Goal: Task Accomplishment & Management: Complete application form

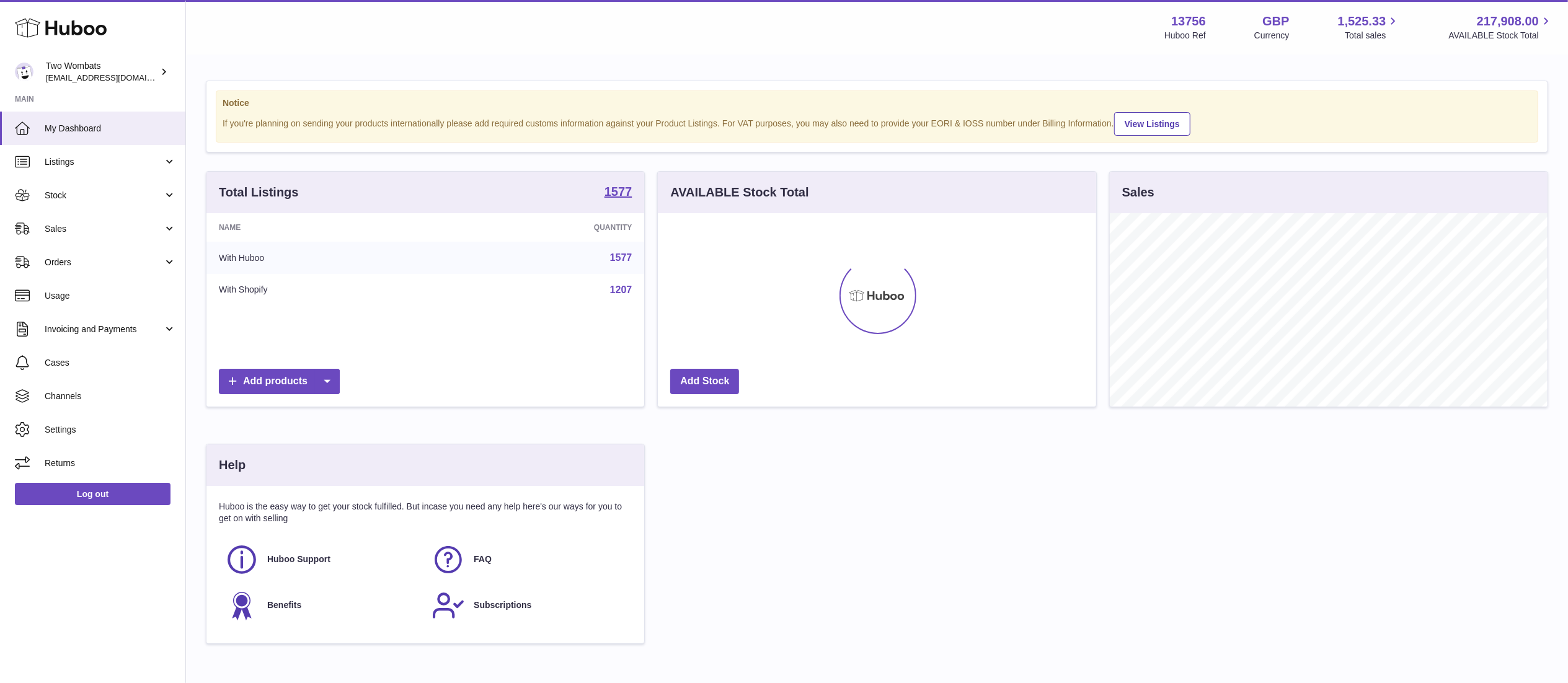
scroll to position [194, 438]
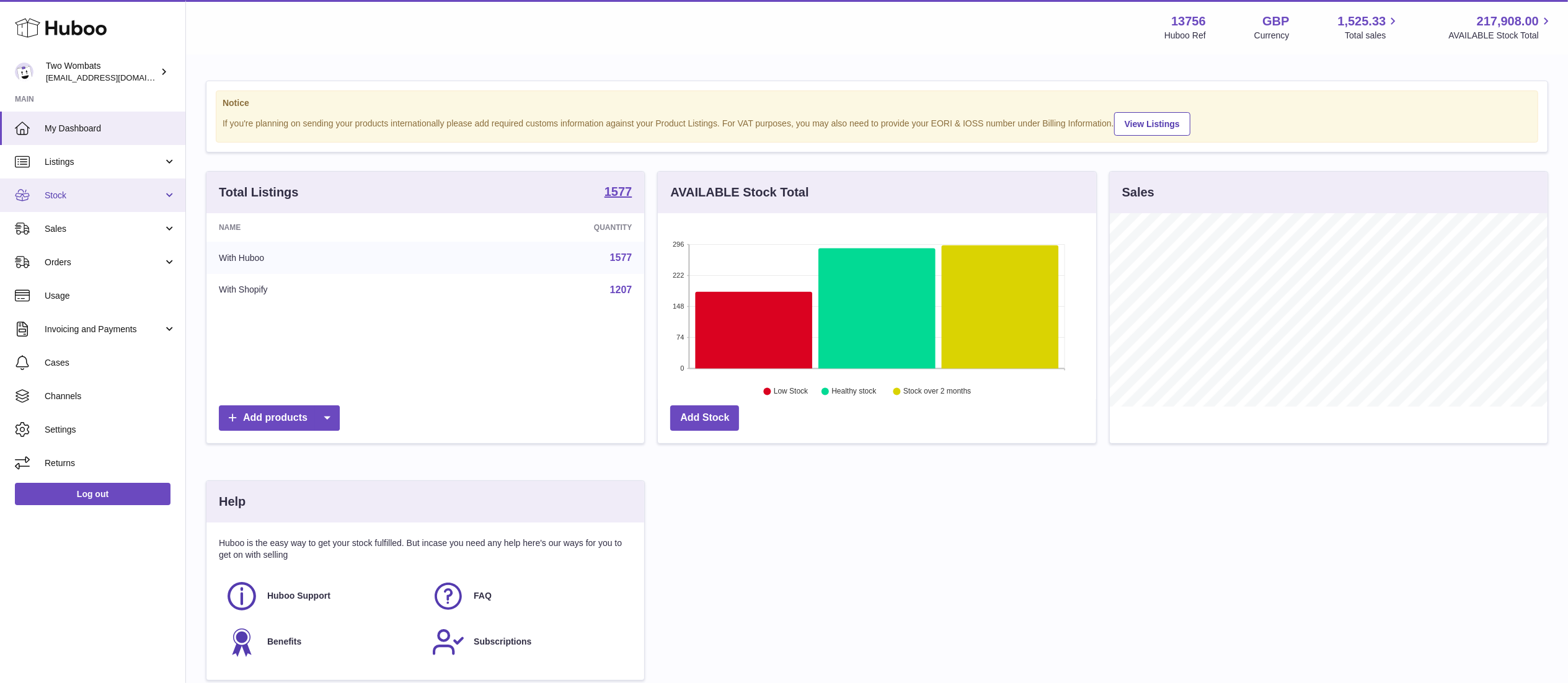
click at [143, 193] on span "Stock" at bounding box center [104, 195] width 119 height 12
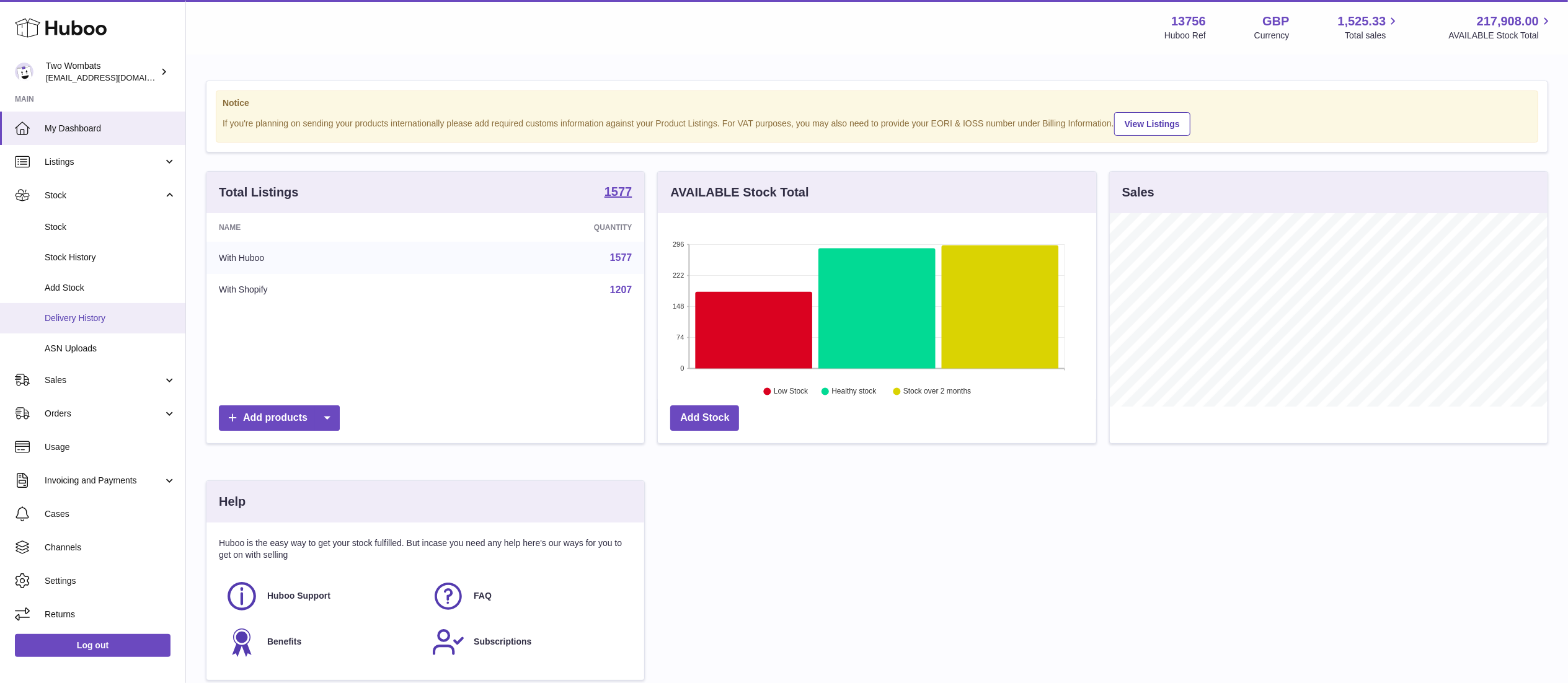
click at [129, 321] on span "Delivery History" at bounding box center [109, 318] width 131 height 12
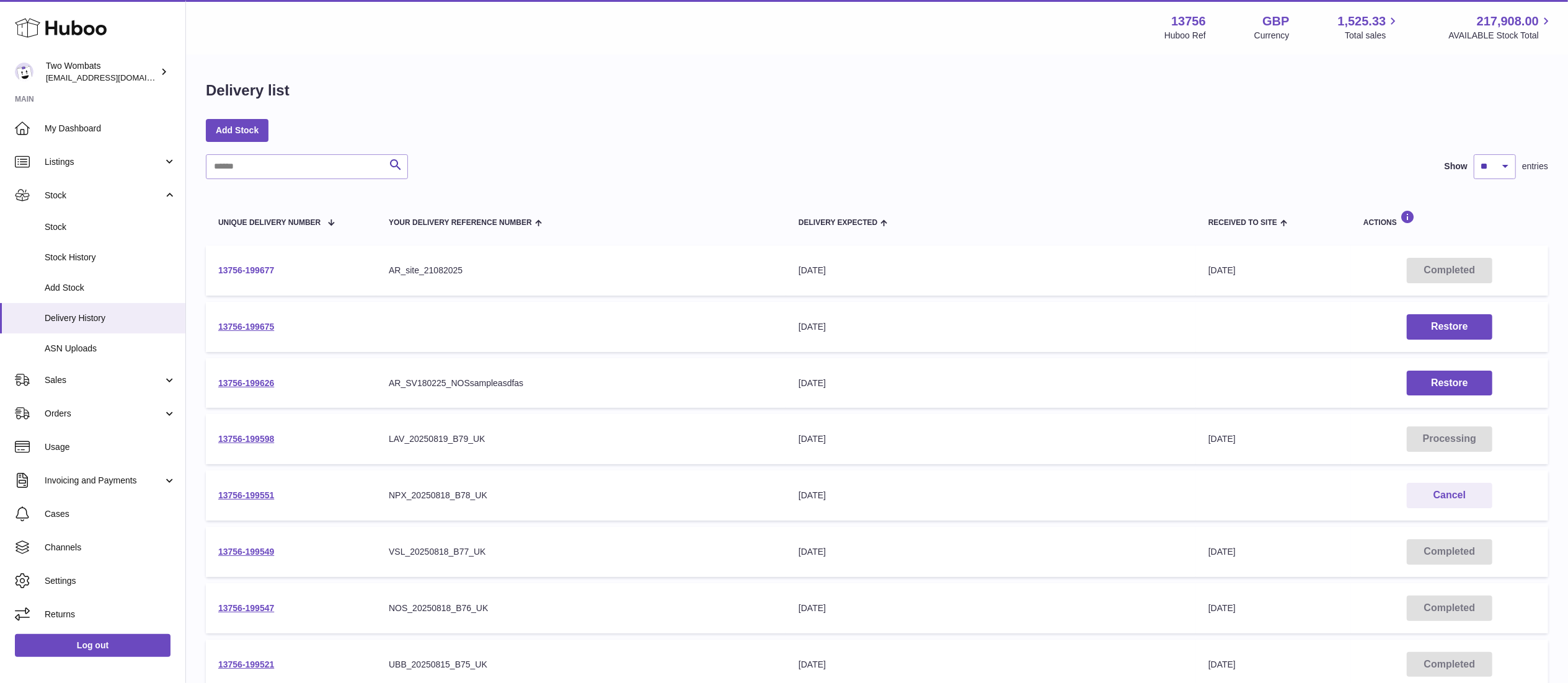
click at [242, 269] on link "13756-199677" at bounding box center [246, 271] width 56 height 10
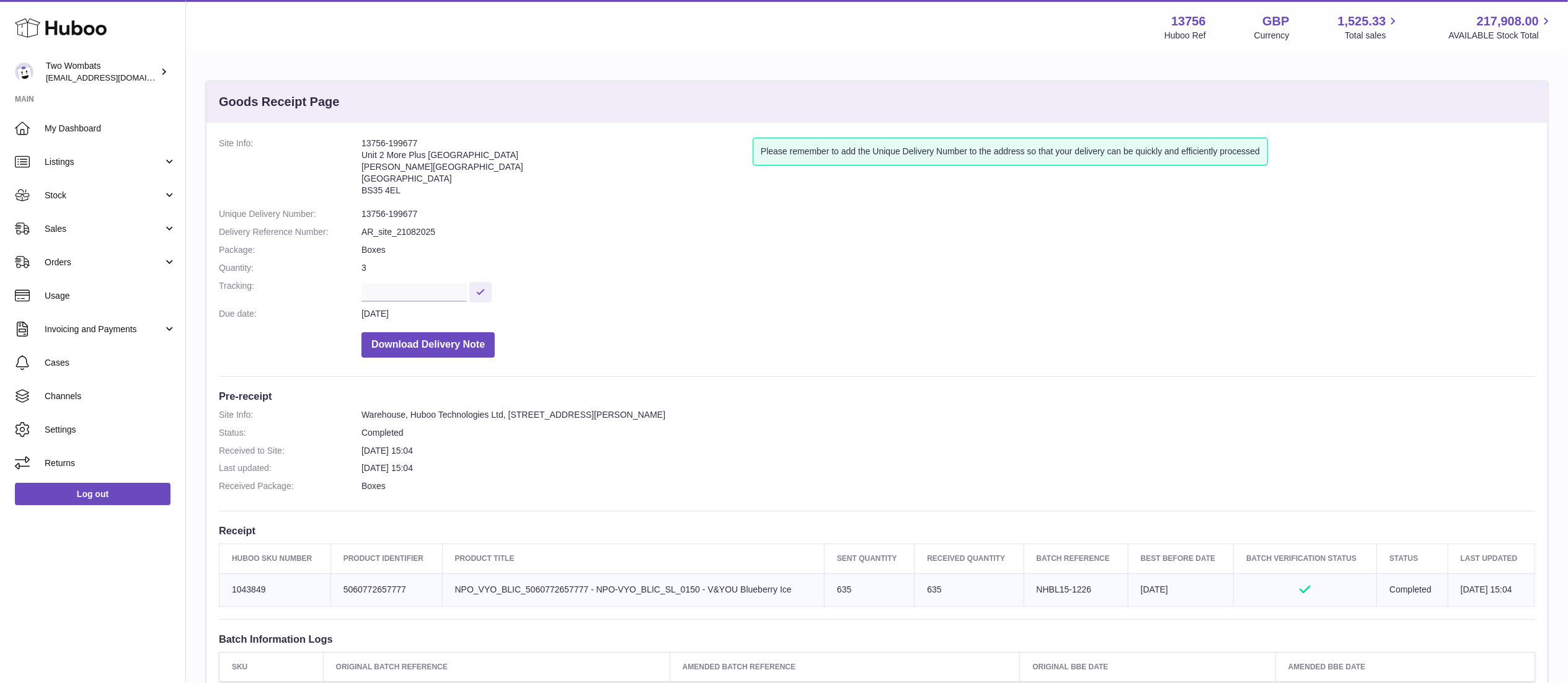
scroll to position [233, 0]
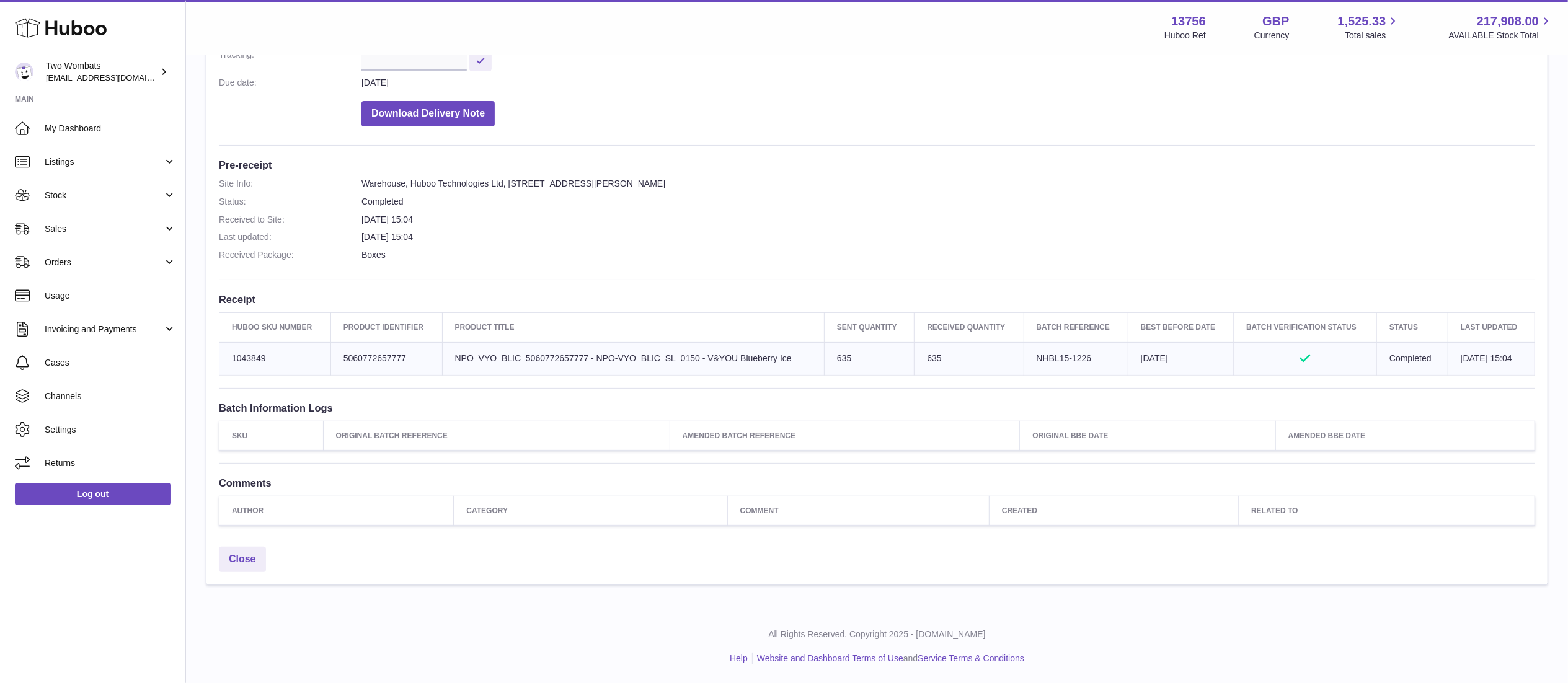
click at [253, 355] on td "Huboo SKU Number 1043849" at bounding box center [276, 358] width 112 height 33
copy td "1043849"
click at [136, 199] on span "Stock" at bounding box center [104, 195] width 119 height 12
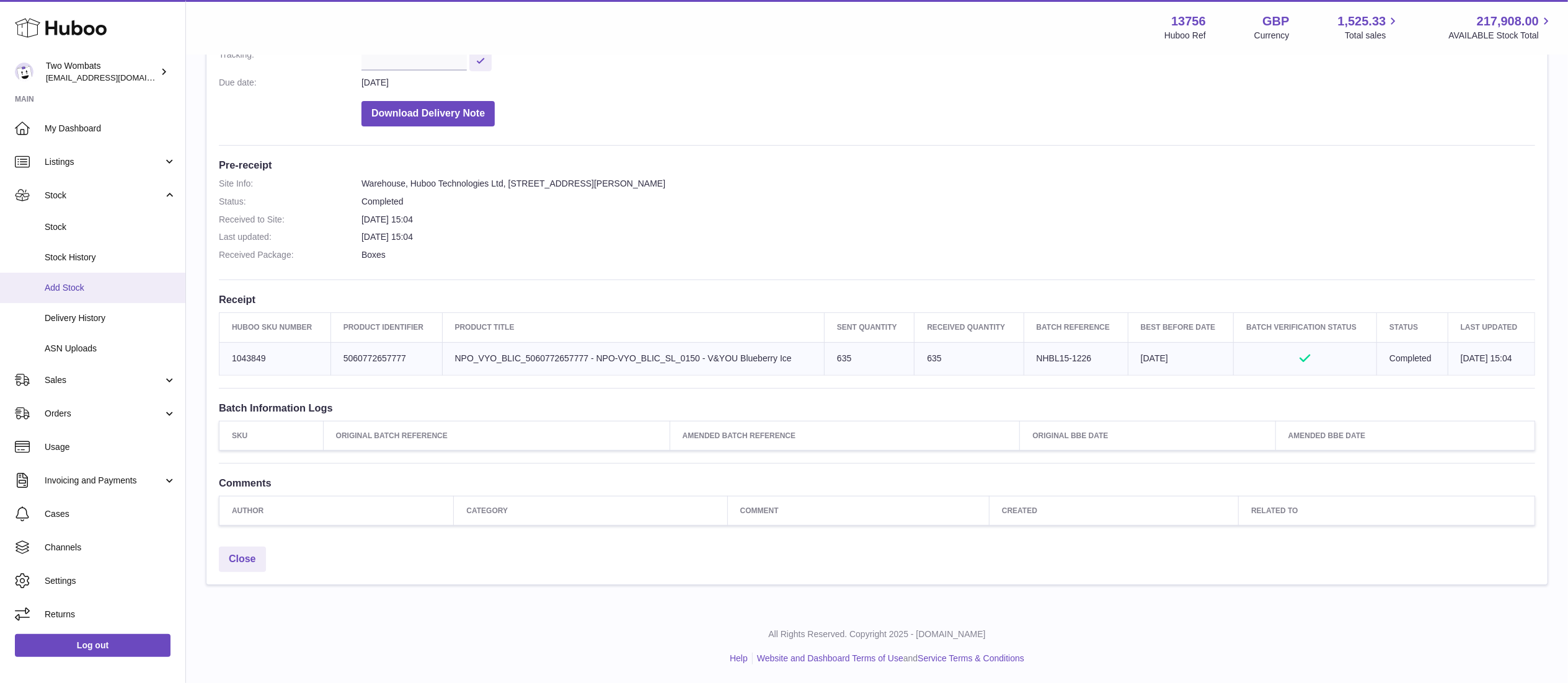
click at [114, 281] on link "Add Stock" at bounding box center [93, 288] width 185 height 30
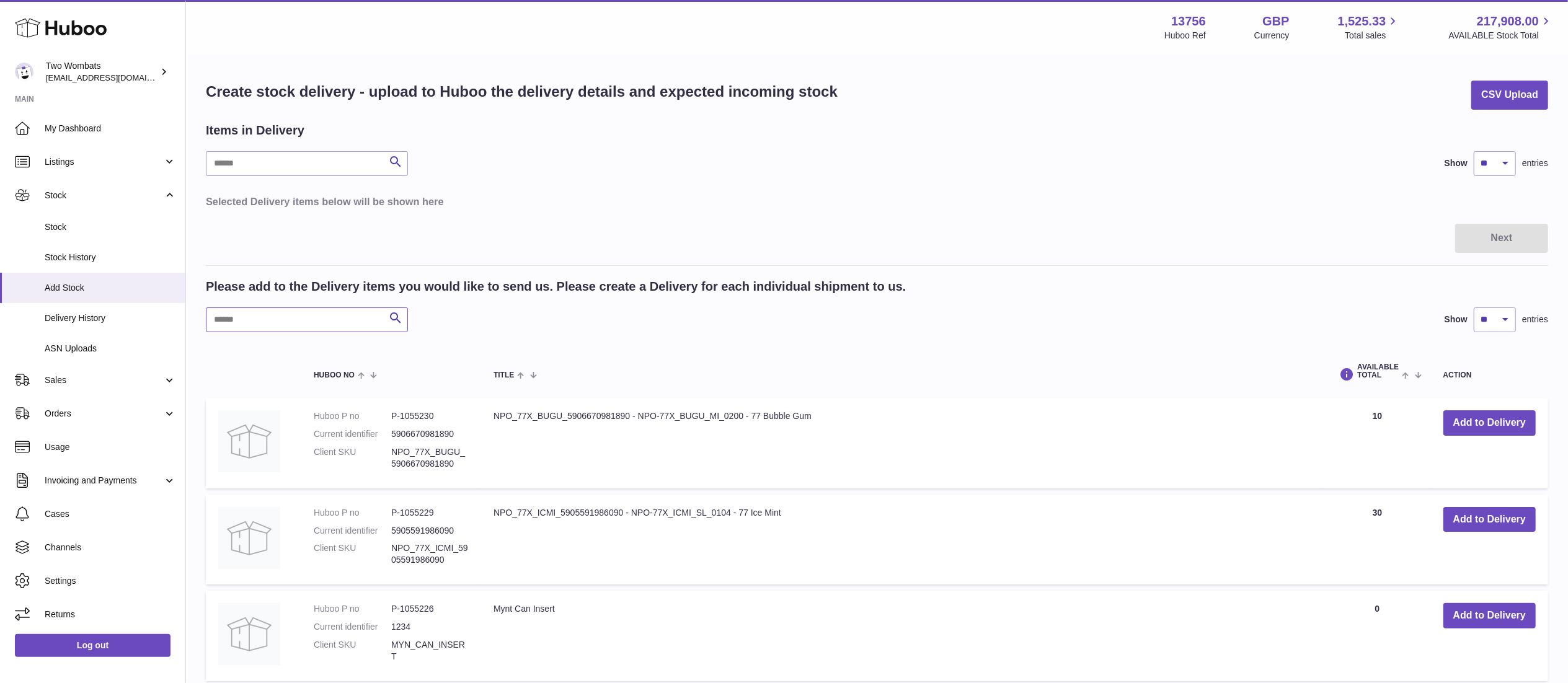
click at [284, 316] on input "text" at bounding box center [307, 320] width 202 height 25
paste input "*******"
type input "*******"
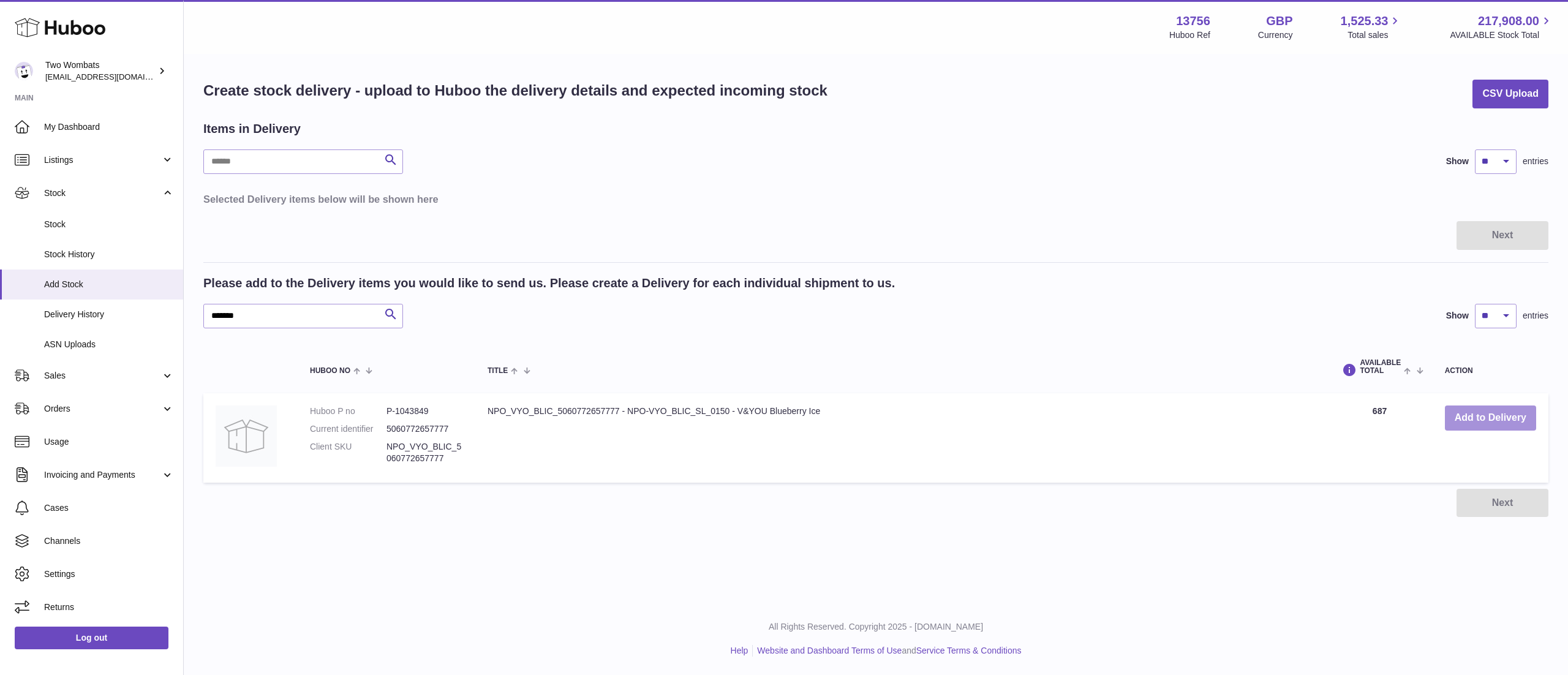
click at [1527, 427] on button "Add to Delivery" at bounding box center [1490, 418] width 92 height 25
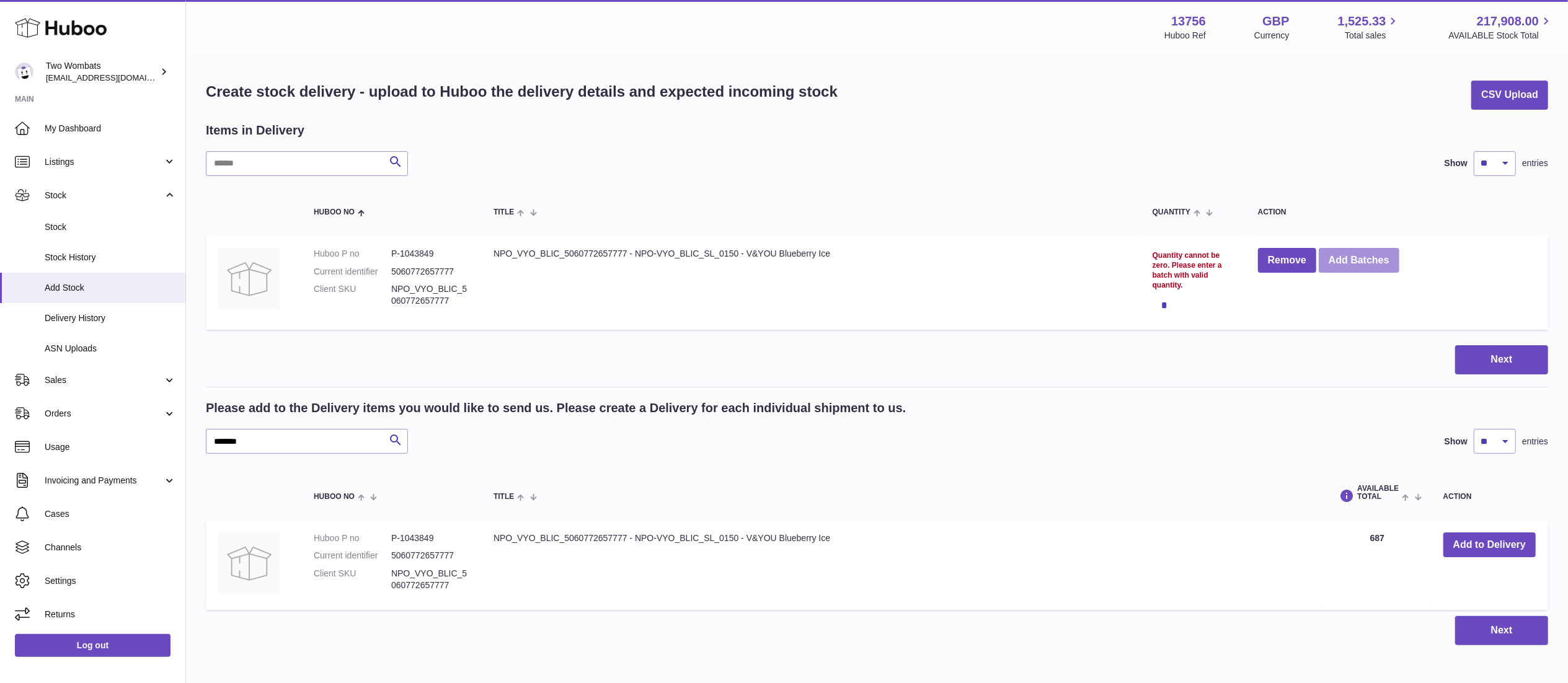
click at [1351, 261] on button "Add Batches" at bounding box center [1359, 261] width 81 height 25
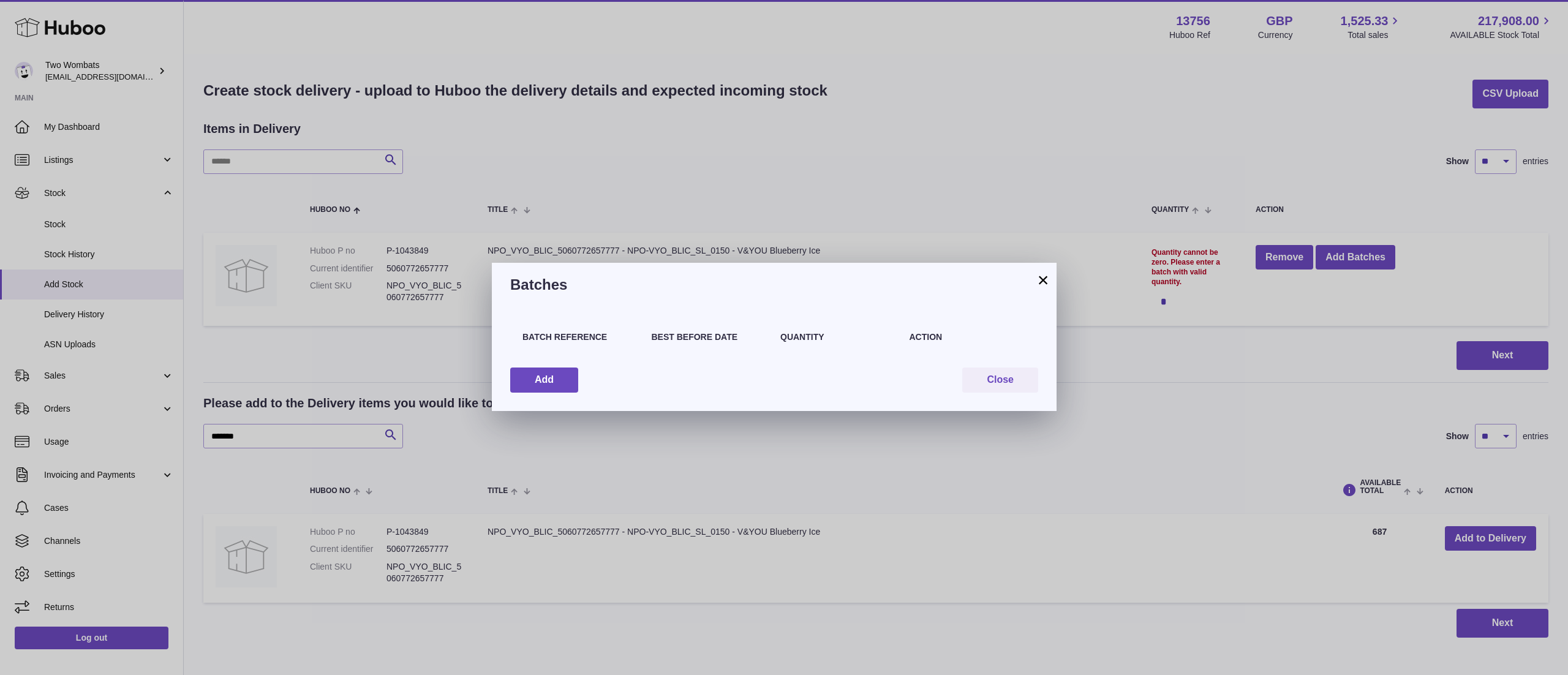
click at [531, 364] on div "Batch Reference Best Before Date Quantity Action Add Close" at bounding box center [774, 359] width 564 height 104
click at [534, 375] on button "Add" at bounding box center [544, 380] width 68 height 25
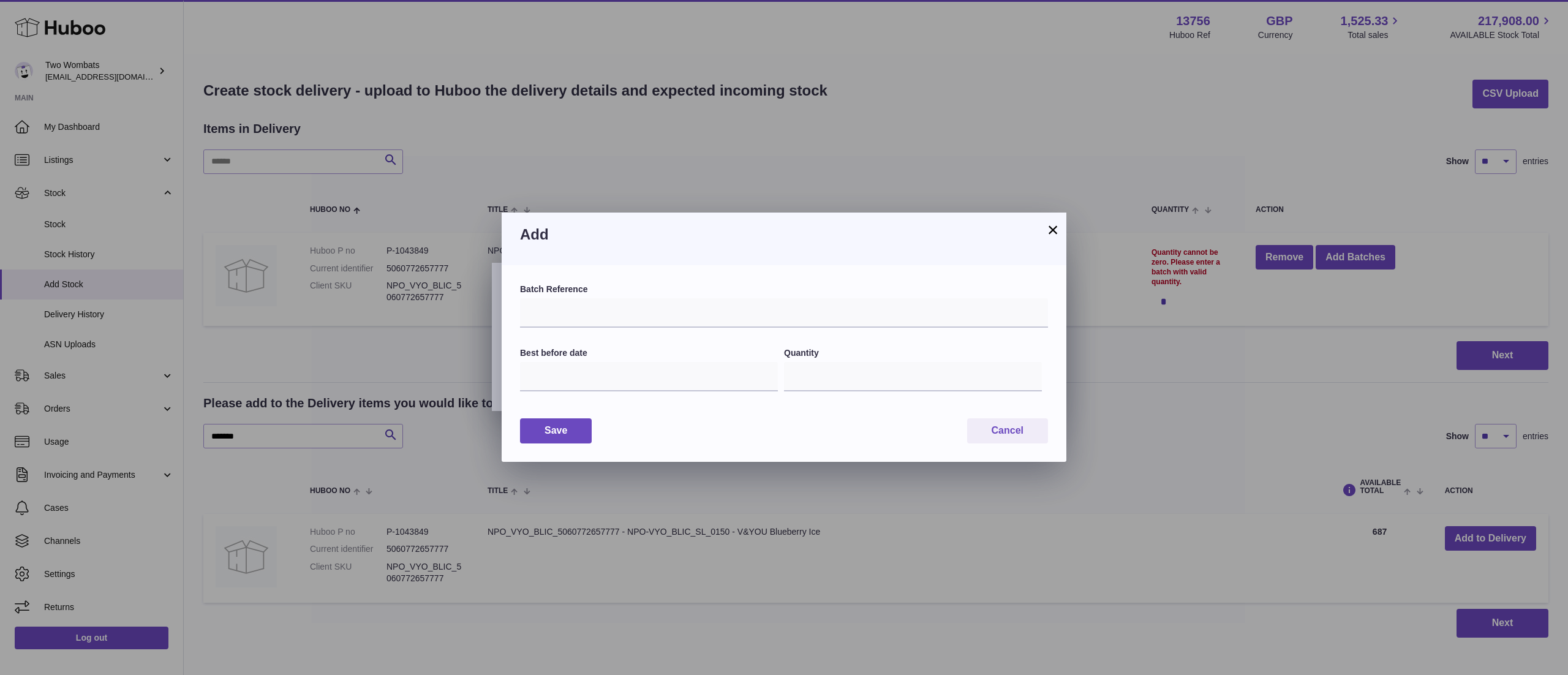
click at [1052, 224] on button "×" at bounding box center [1052, 229] width 15 height 15
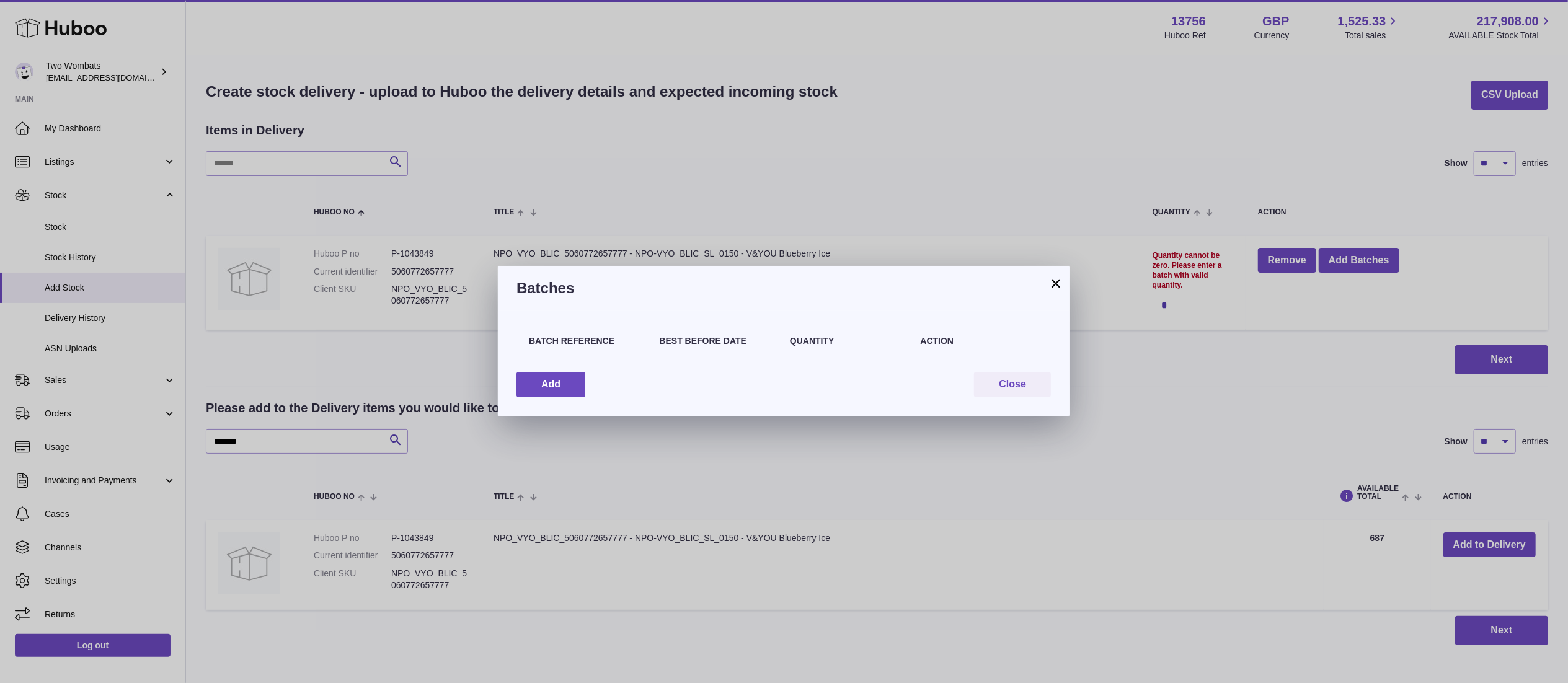
click at [1050, 287] on button "×" at bounding box center [1056, 283] width 15 height 15
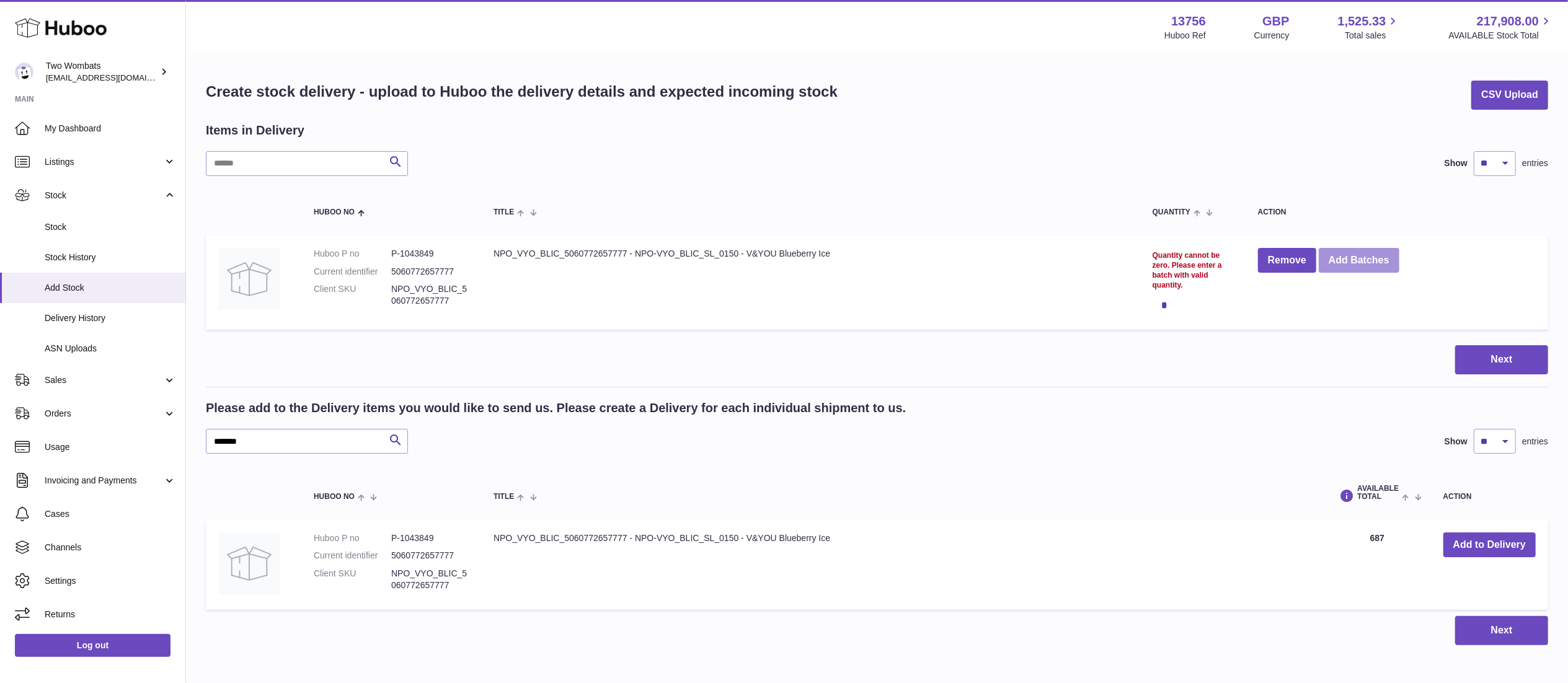
click at [1368, 269] on button "Add Batches" at bounding box center [1359, 261] width 81 height 25
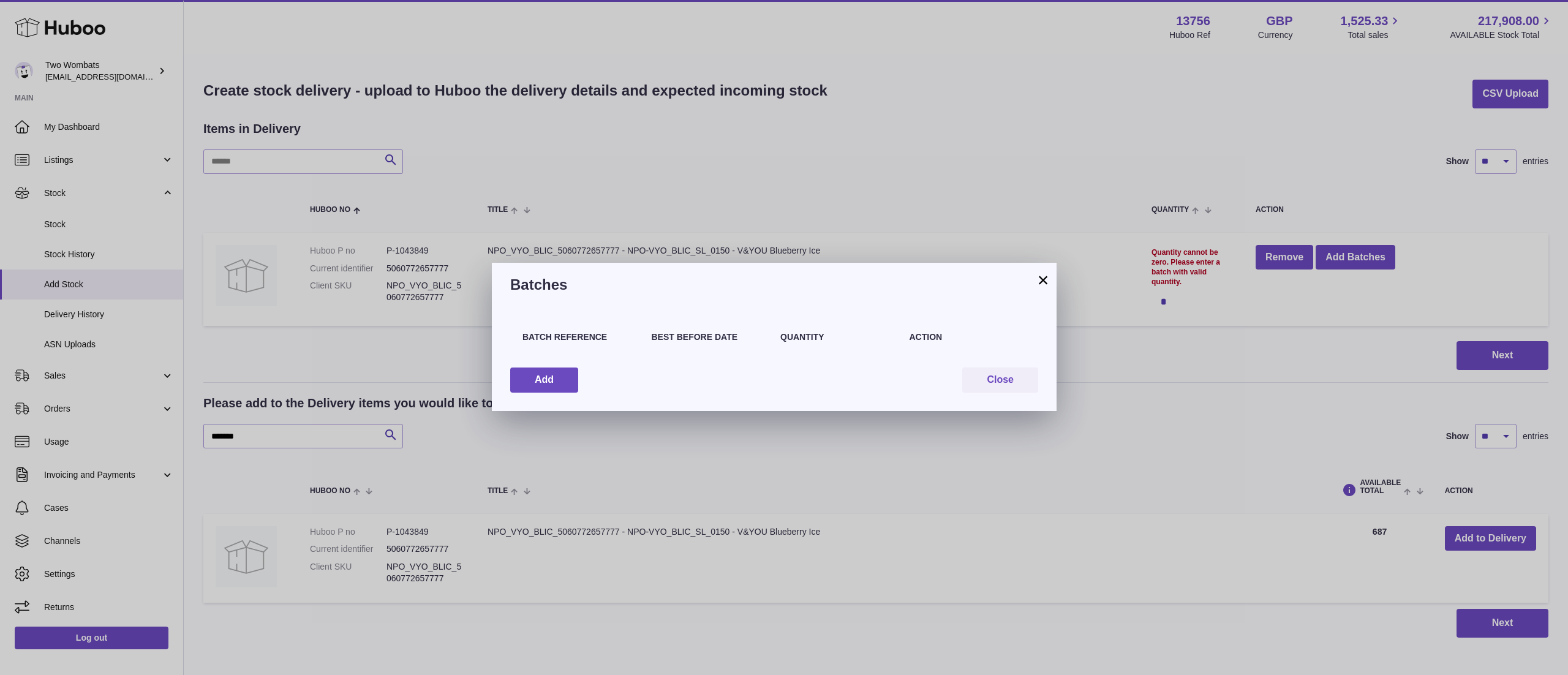
click at [549, 356] on div "Batch Reference Best Before Date Quantity Action Add Close" at bounding box center [774, 359] width 564 height 104
click at [546, 380] on button "Add" at bounding box center [544, 380] width 68 height 25
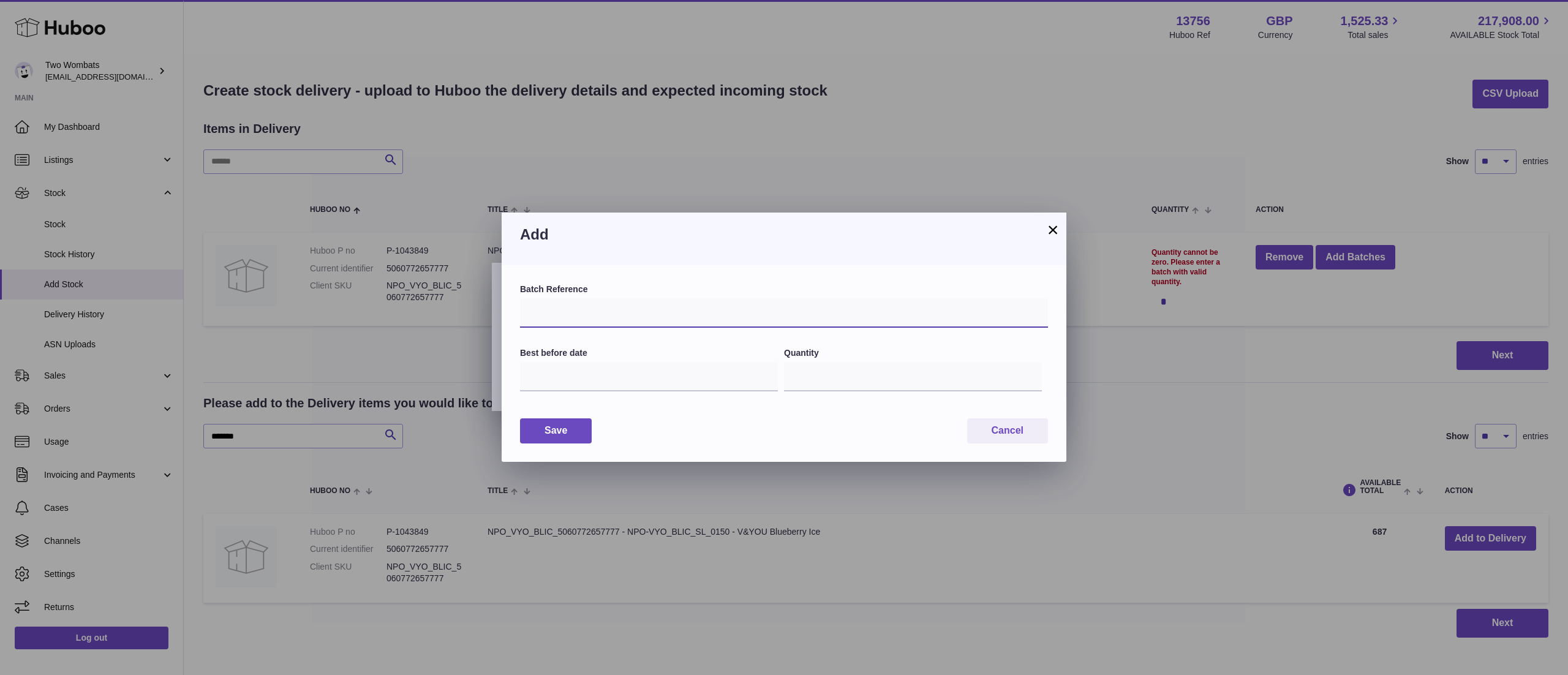
click at [610, 314] on input "text" at bounding box center [784, 314] width 528 height 30
type input "*"
type input "*****"
click at [619, 371] on input "text" at bounding box center [648, 377] width 258 height 30
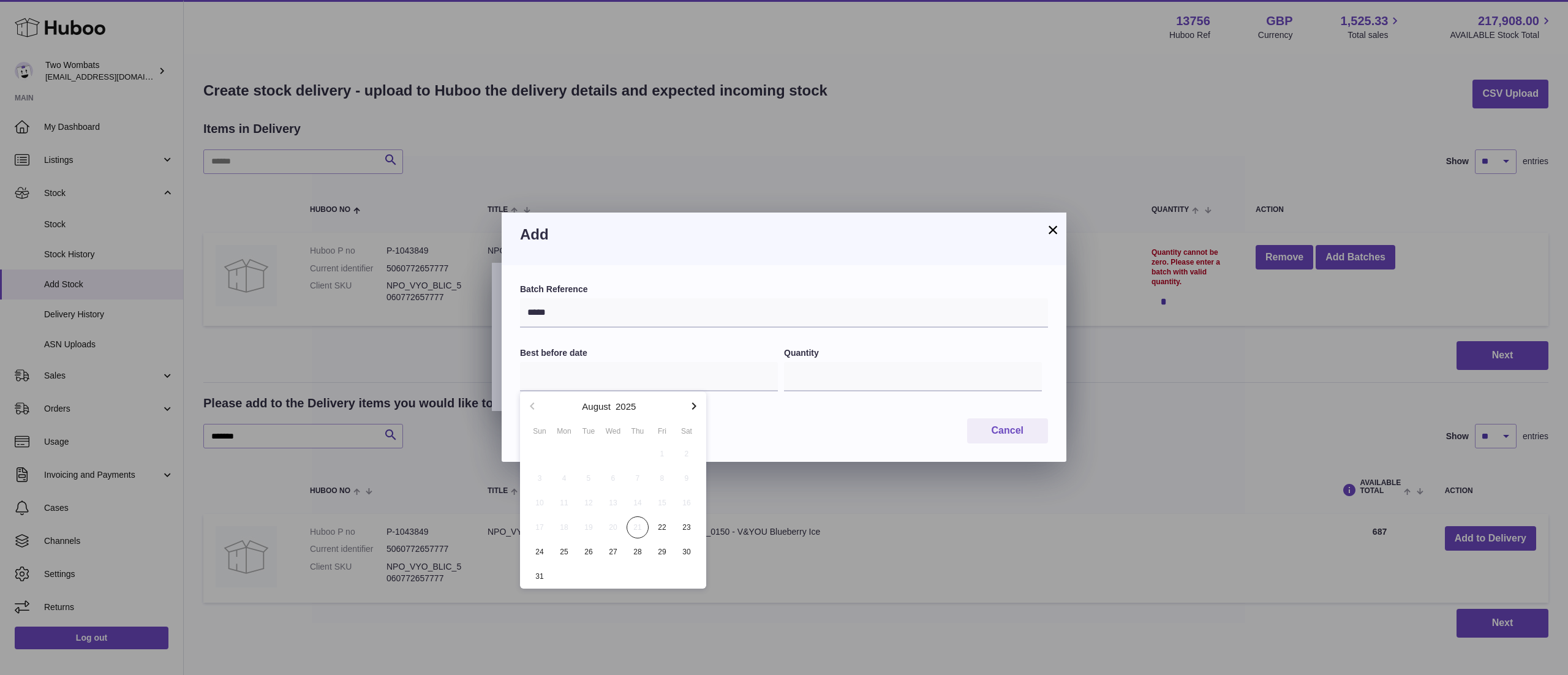
click at [689, 404] on icon "button" at bounding box center [694, 406] width 15 height 15
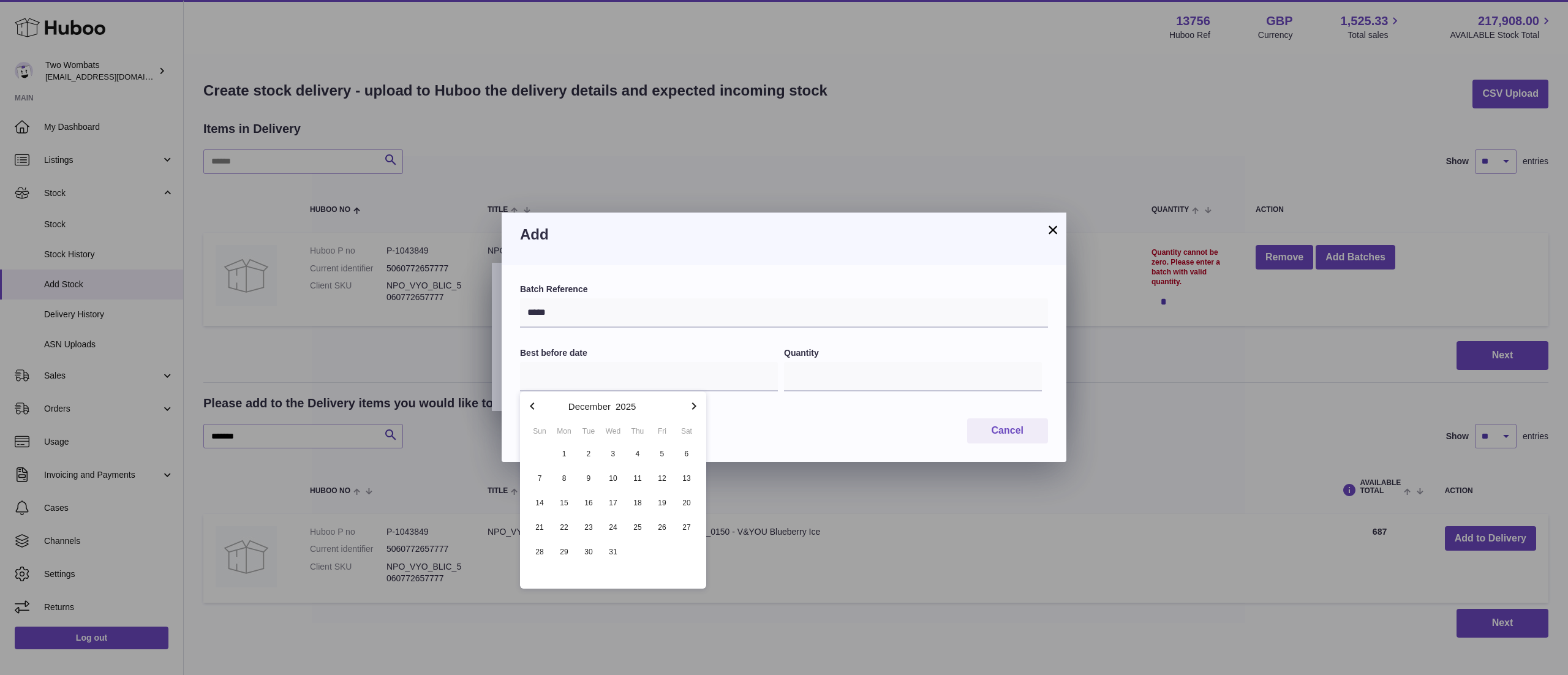
click at [689, 404] on icon "button" at bounding box center [694, 406] width 15 height 15
click at [584, 526] on span "21" at bounding box center [588, 527] width 22 height 22
type input "**********"
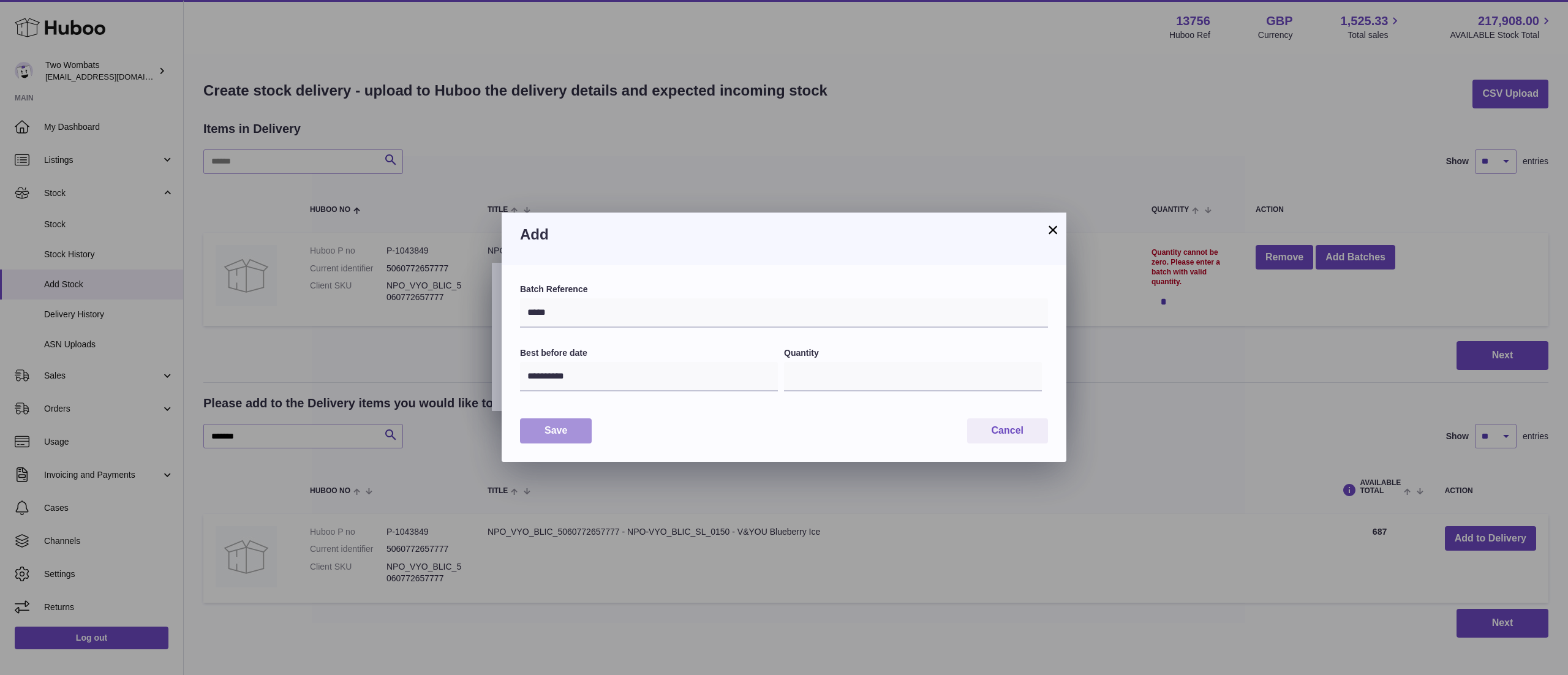
click at [553, 427] on button "Save" at bounding box center [555, 431] width 72 height 25
type input "*"
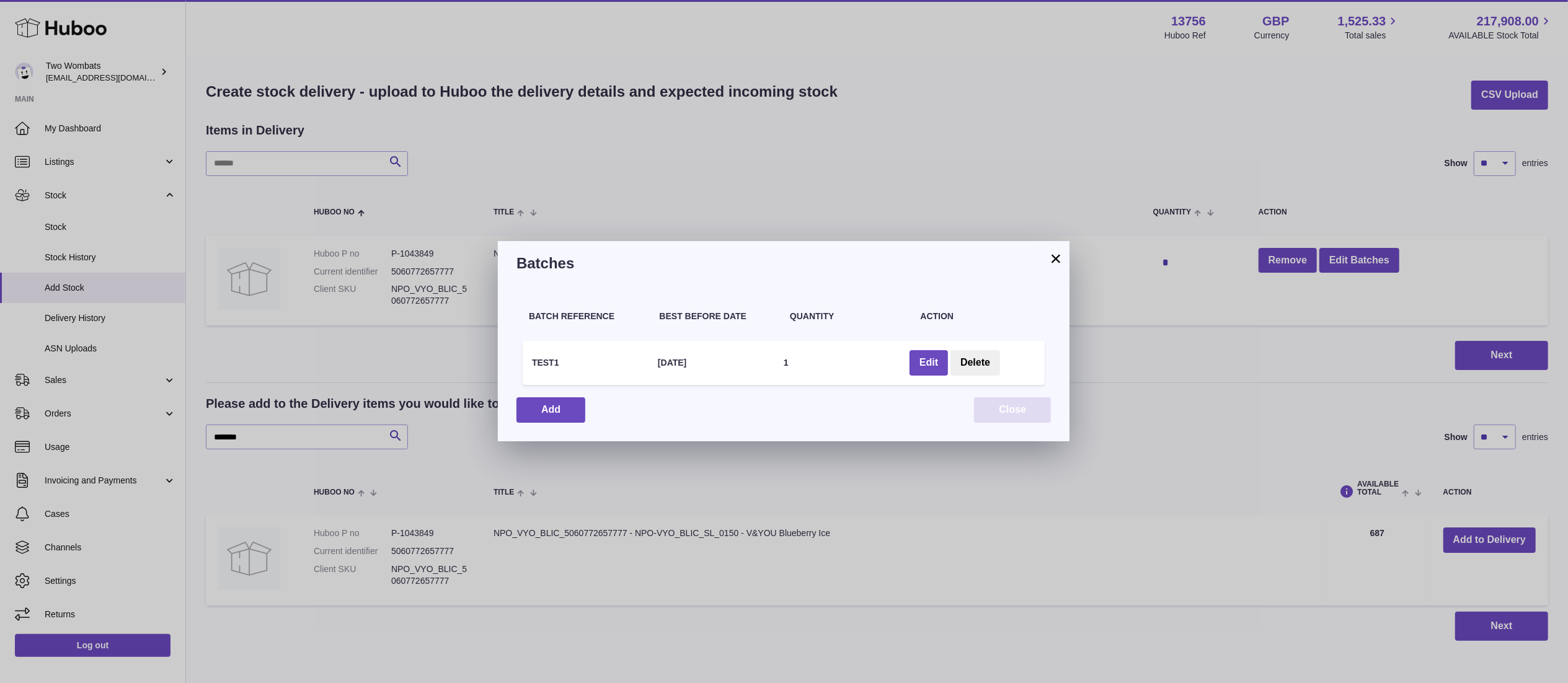
click at [1011, 414] on button "Close" at bounding box center [1012, 410] width 77 height 25
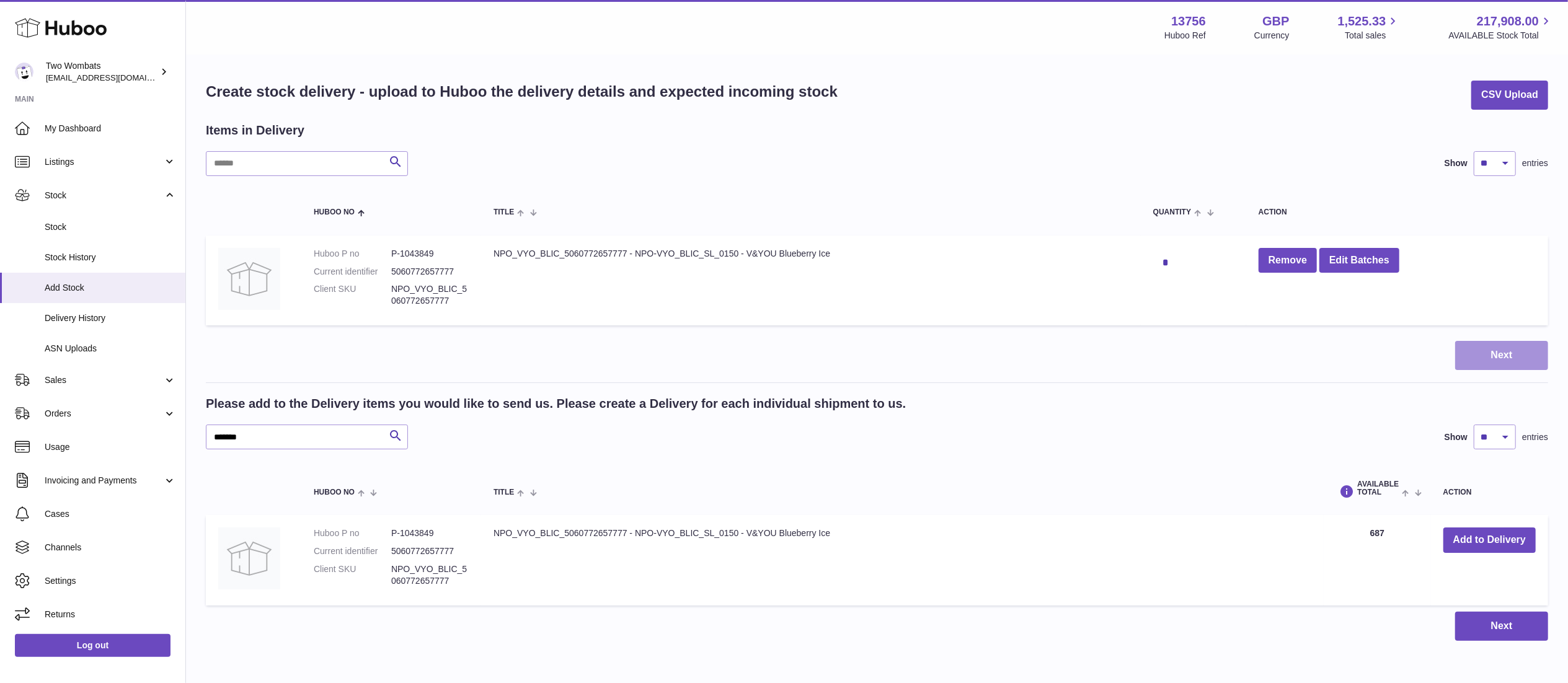
click at [1535, 367] on button "Next" at bounding box center [1501, 355] width 93 height 29
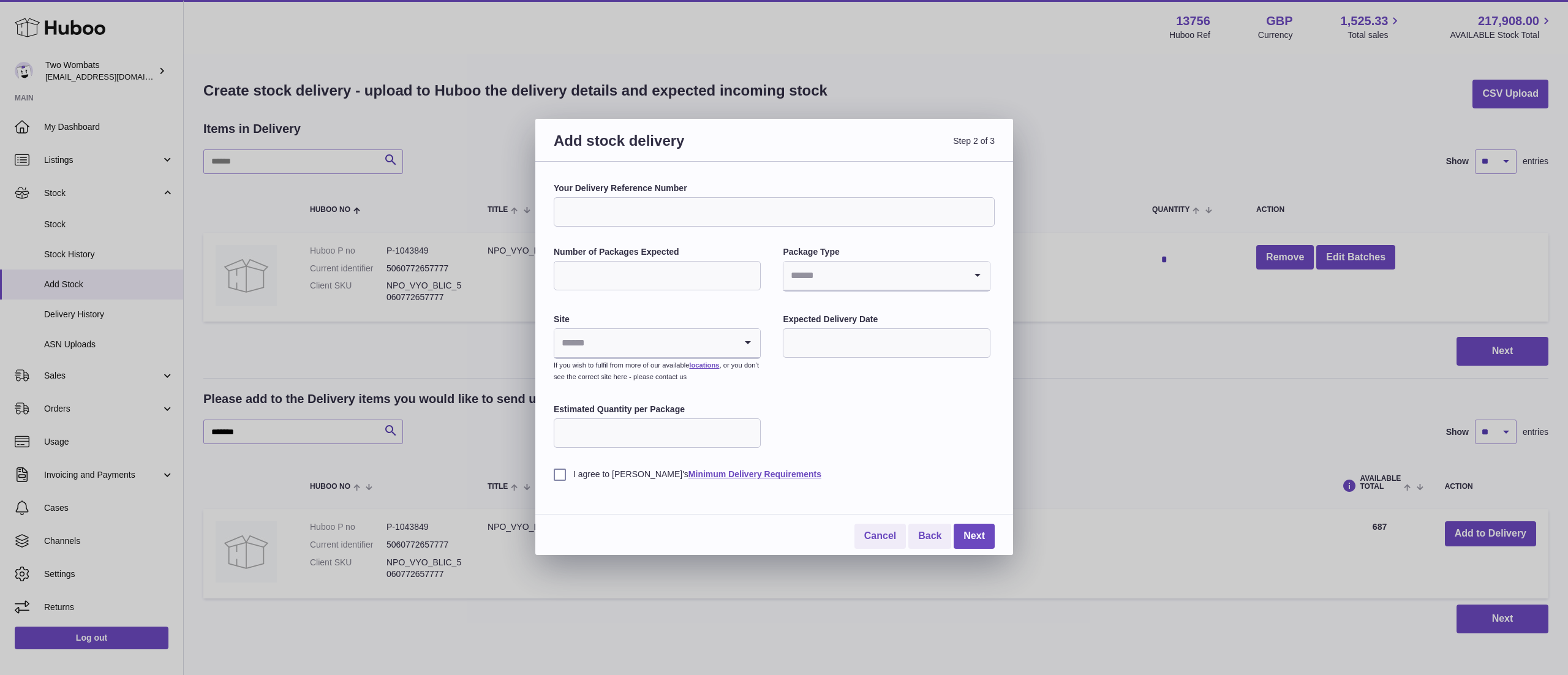
click at [952, 276] on input "Search for option" at bounding box center [874, 276] width 181 height 28
click at [826, 359] on li "Boxes" at bounding box center [886, 358] width 205 height 25
click at [685, 276] on input "Number of Packages Expected" at bounding box center [657, 276] width 207 height 30
type input "*"
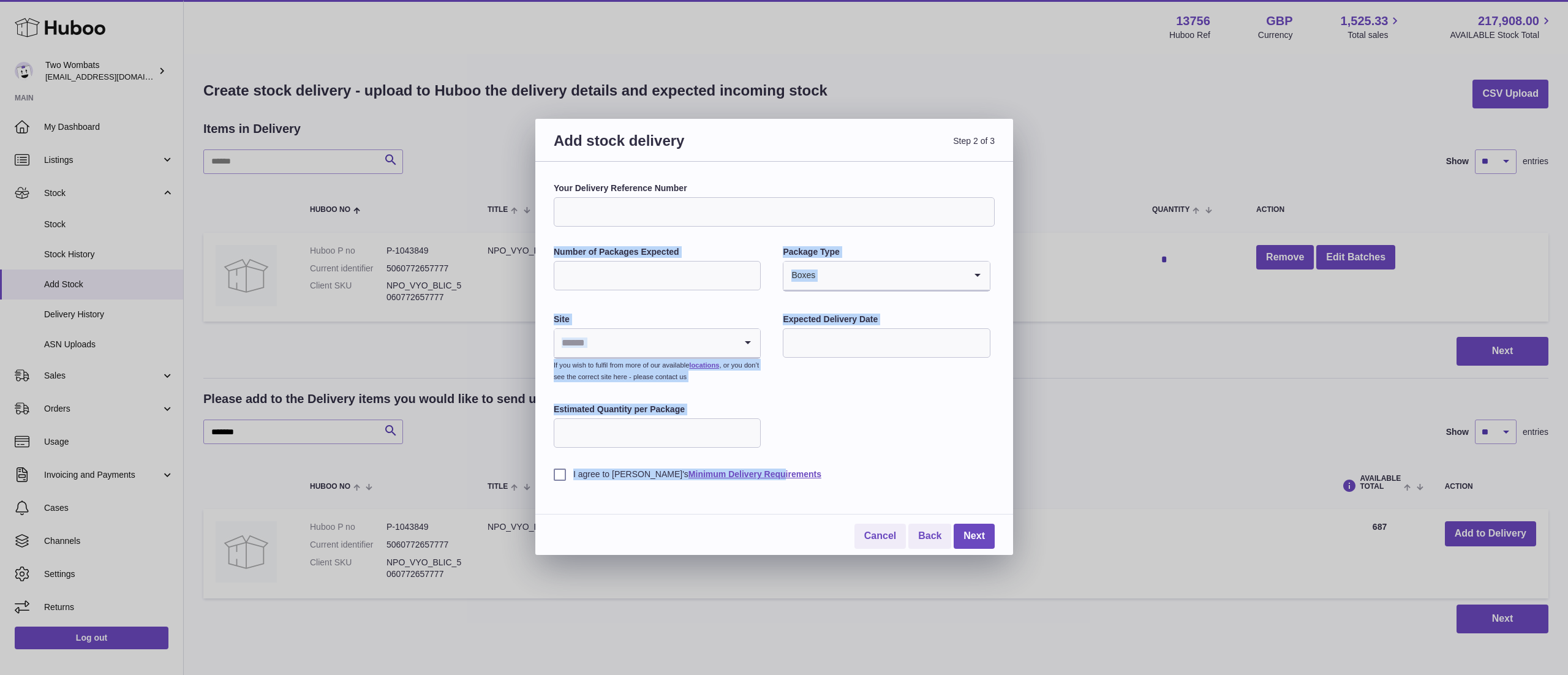
drag, startPoint x: 687, startPoint y: 227, endPoint x: 687, endPoint y: 220, distance: 7.0
click at [687, 220] on div "Your Delivery Reference Number Number of Packages Expected * Package Type Boxes…" at bounding box center [774, 331] width 441 height 298
click at [687, 220] on input "Your Delivery Reference Number" at bounding box center [774, 212] width 441 height 30
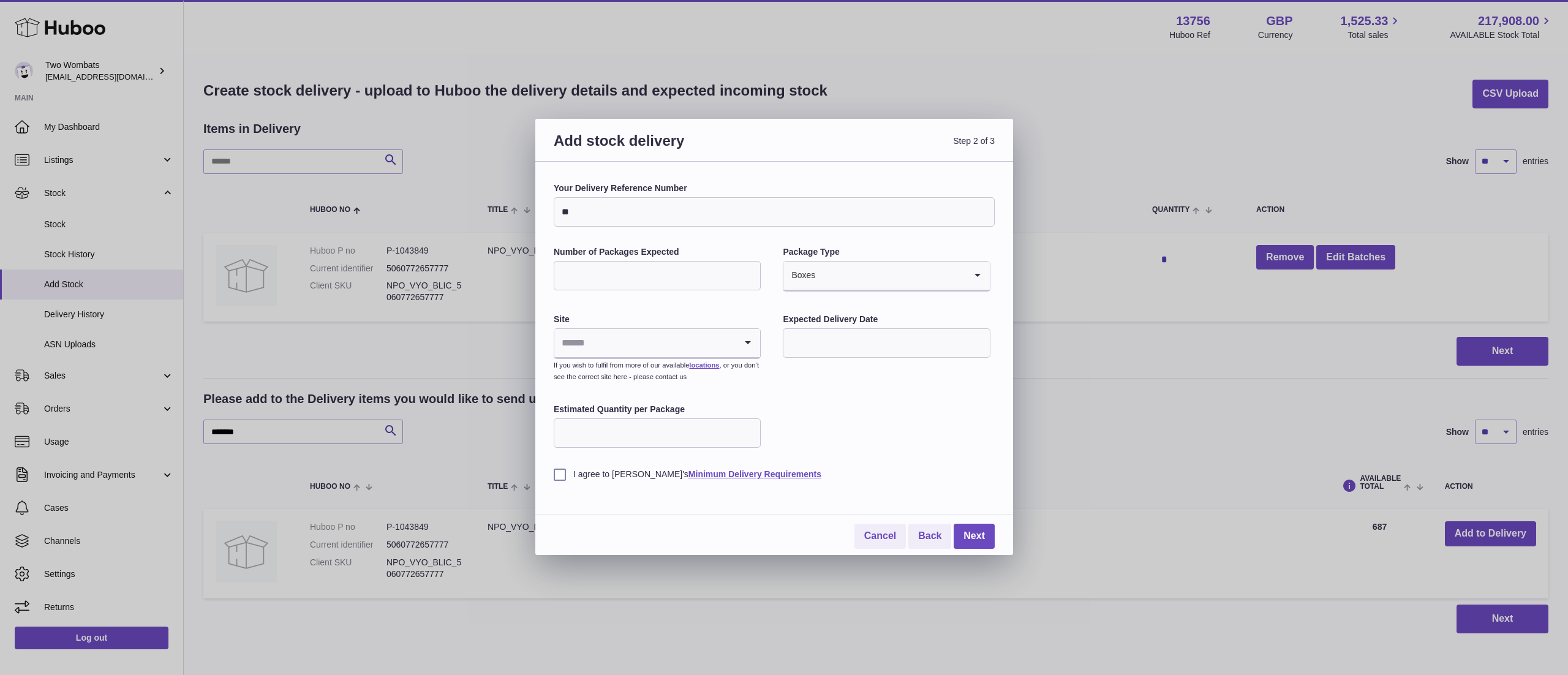
type input "*"
type input "*********"
click at [634, 348] on input "Search for option" at bounding box center [645, 343] width 181 height 28
click at [645, 376] on li "🇬🇧 | Unit 2 More Plus Central Park" at bounding box center [657, 376] width 205 height 25
click at [641, 435] on input "Estimated Quantity per Package" at bounding box center [657, 433] width 207 height 30
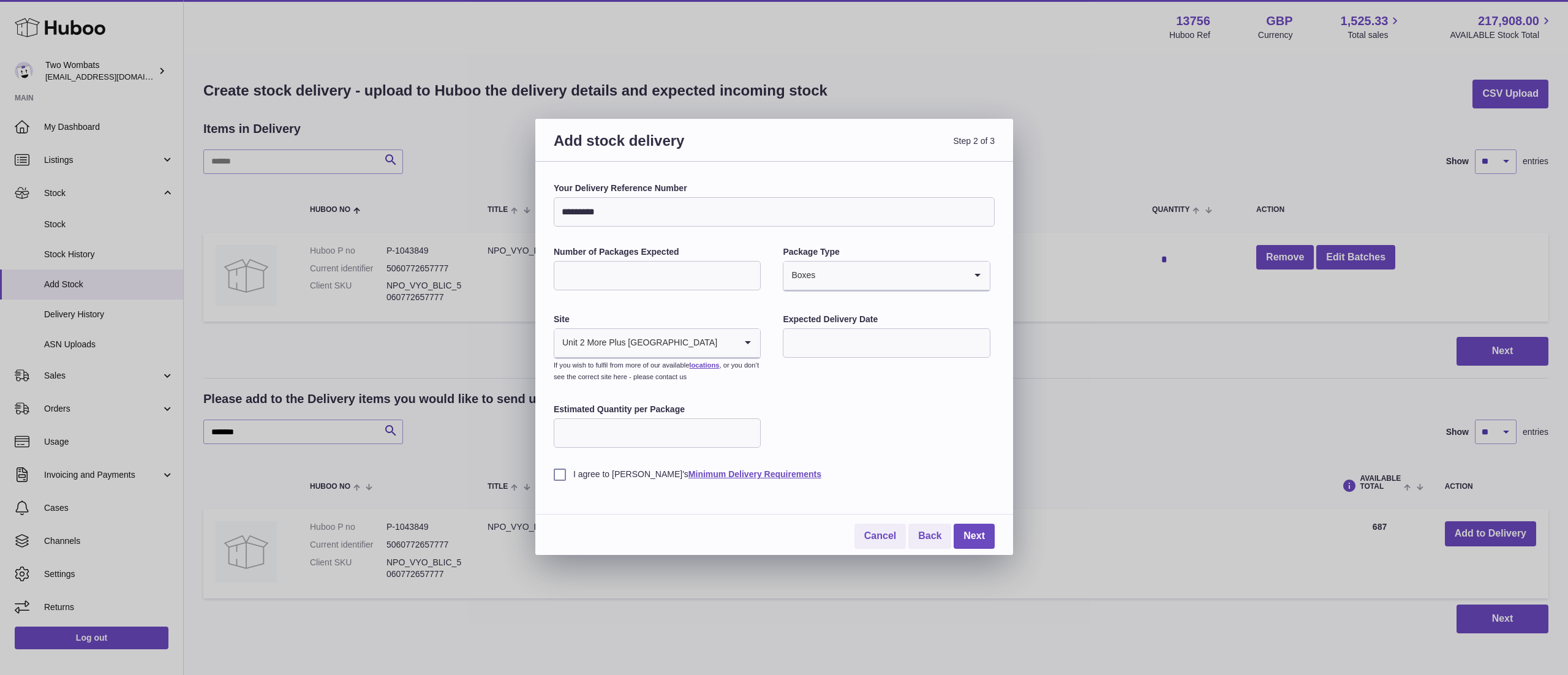
click at [562, 482] on div "Your Delivery Reference Number ********* Number of Packages Expected * Package …" at bounding box center [774, 366] width 441 height 366
click at [557, 477] on label "I agree to Huboo's Minimum Delivery Requirements" at bounding box center [774, 474] width 441 height 12
click at [964, 533] on link "Next" at bounding box center [974, 536] width 41 height 25
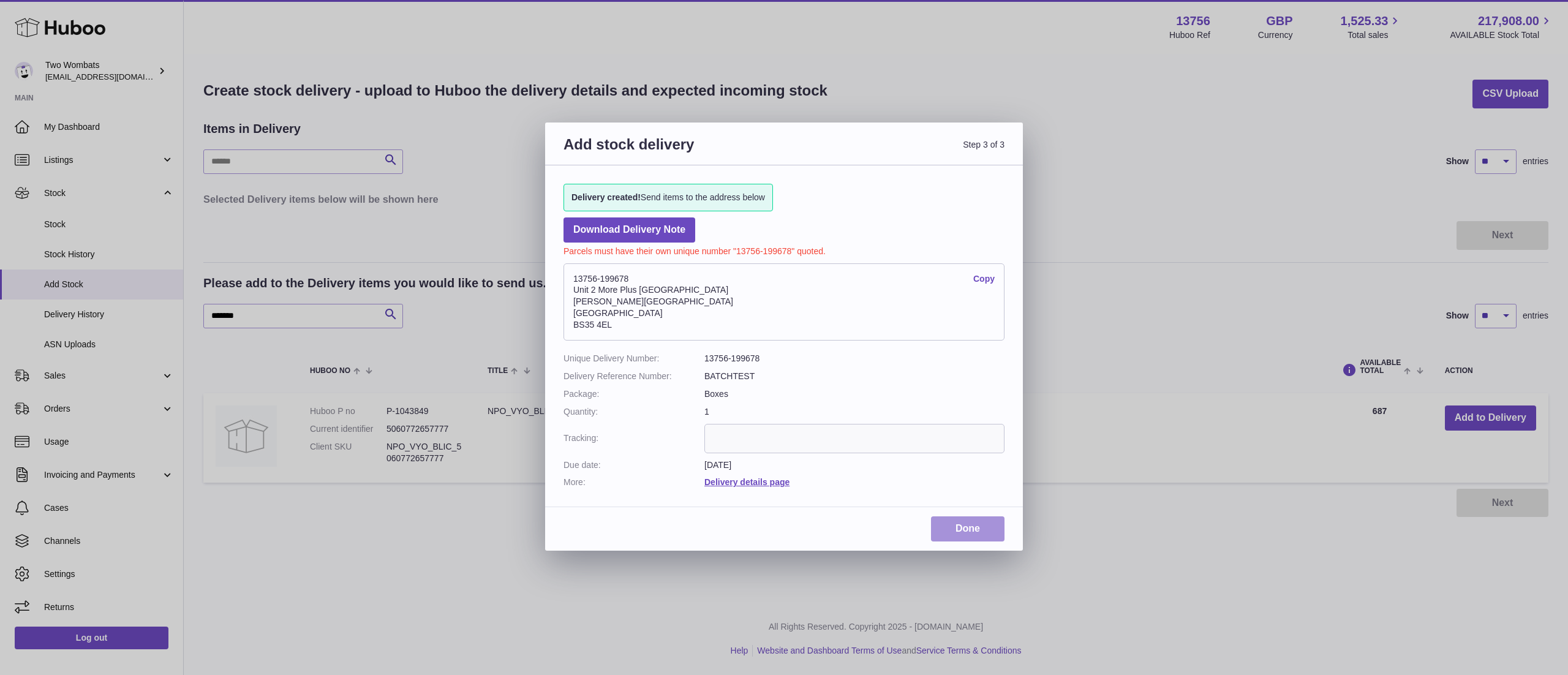
click at [987, 539] on link "Done" at bounding box center [967, 529] width 73 height 25
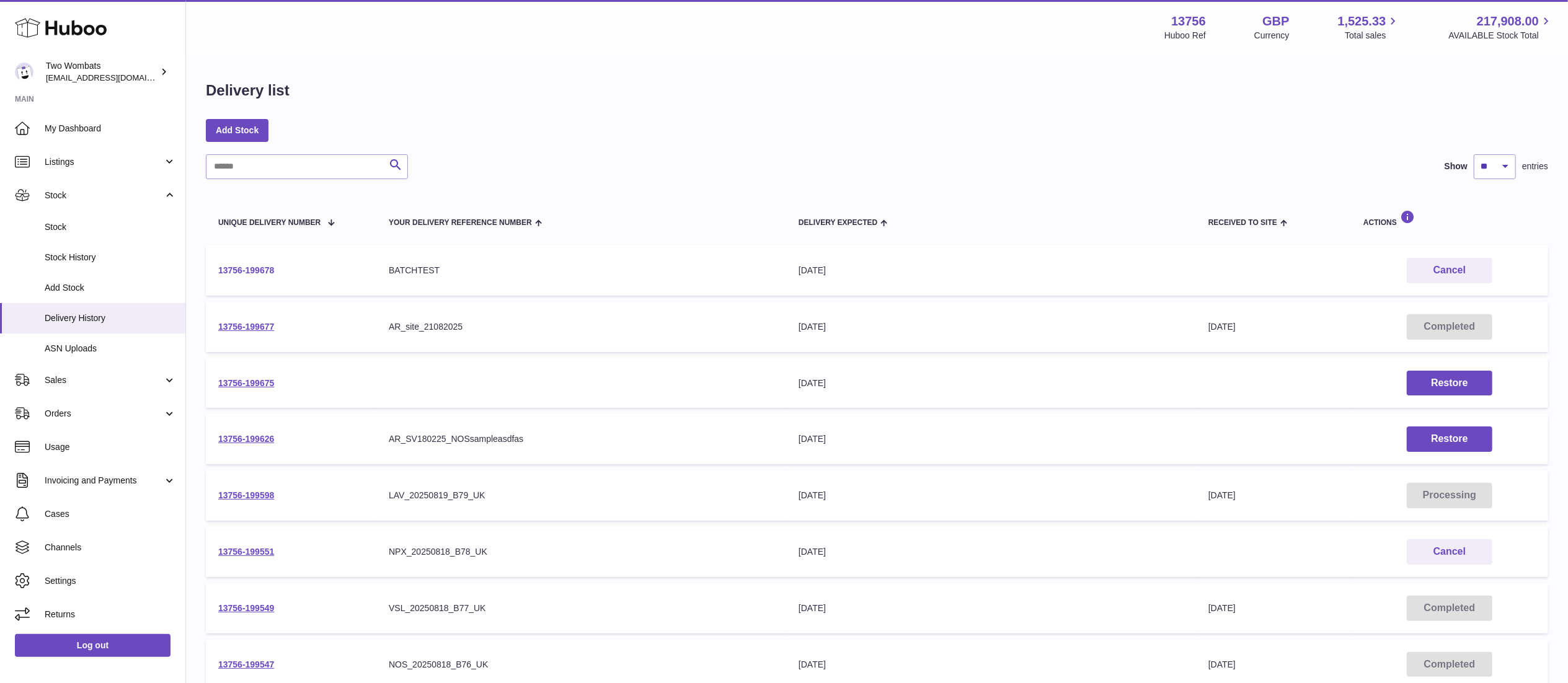
click at [244, 268] on link "13756-199678" at bounding box center [246, 271] width 56 height 10
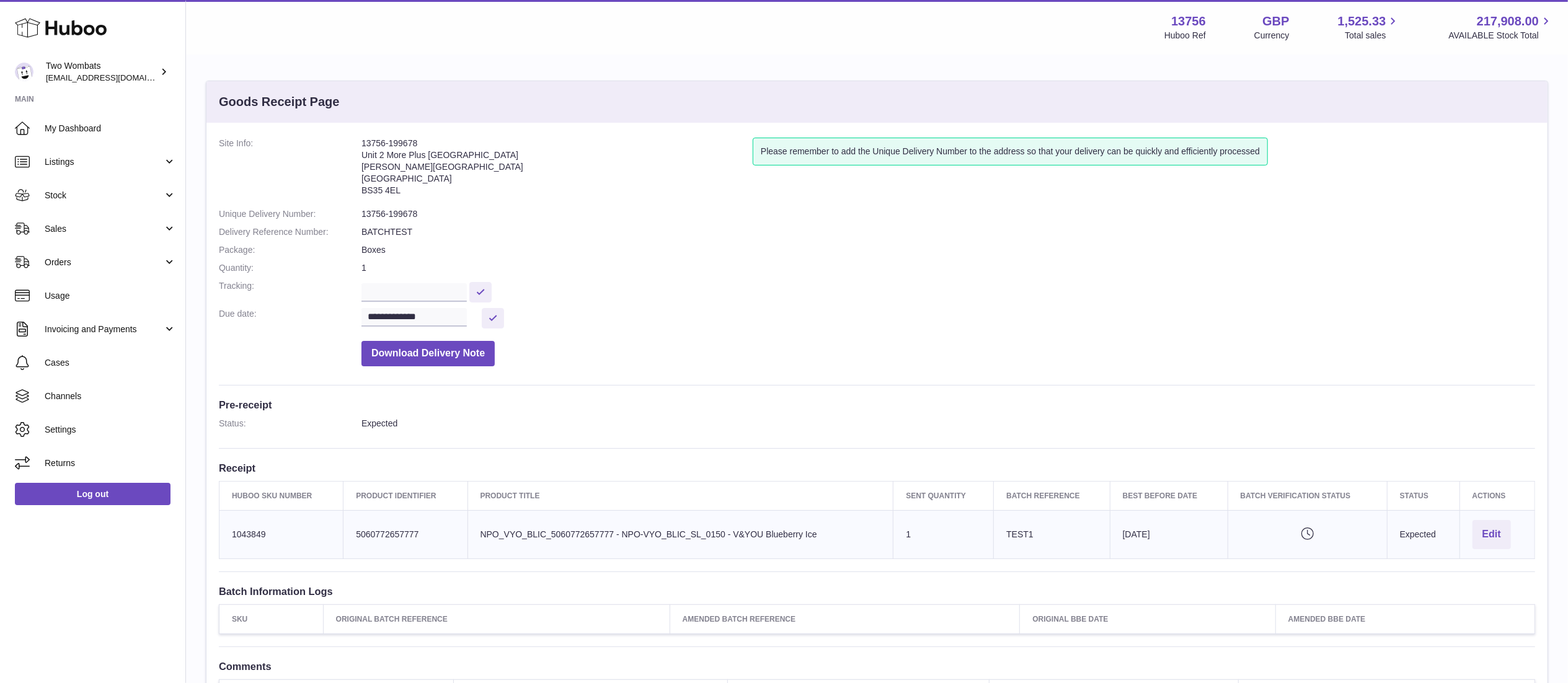
click at [398, 140] on address "13756-199678 Unit 2 More Plus Central Park Hudson Ave Severn Beach BS35 4EL" at bounding box center [557, 169] width 391 height 64
copy address "13756-199678"
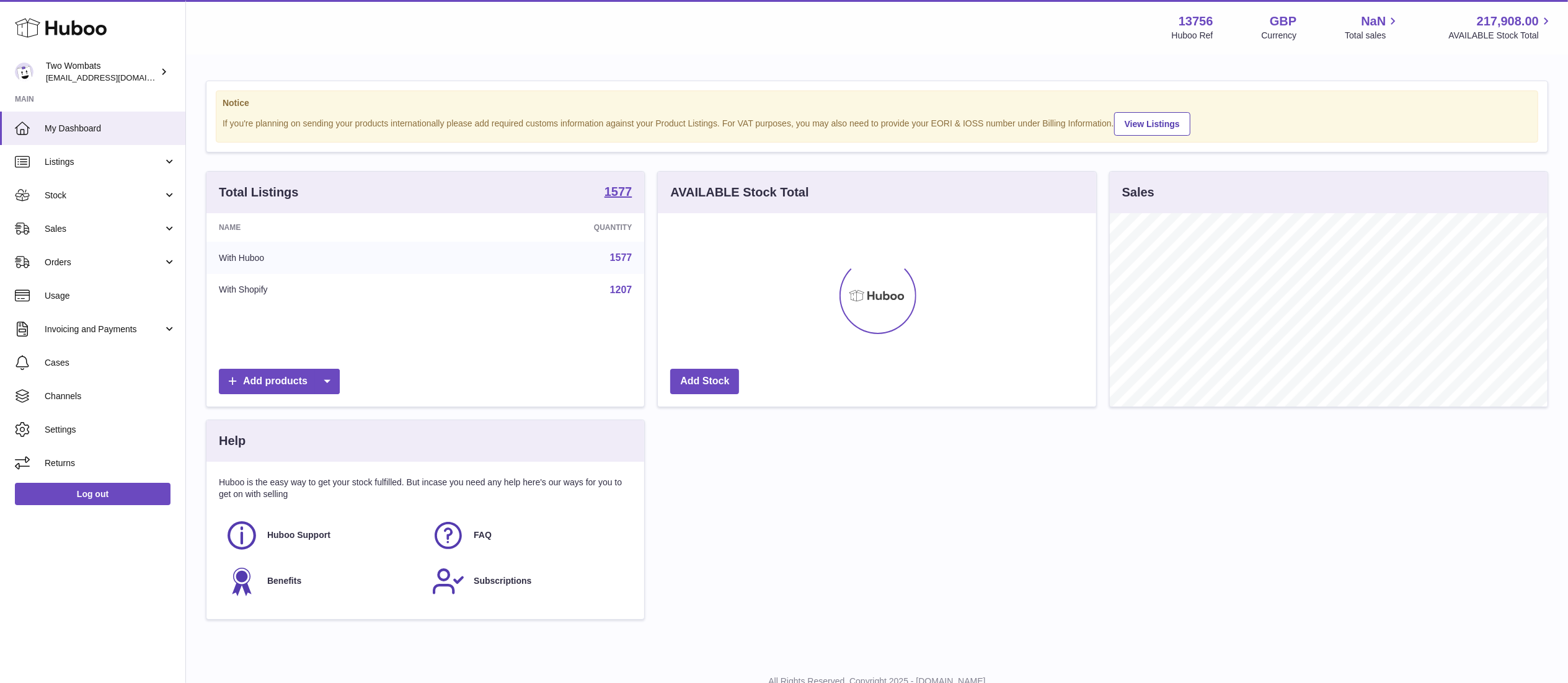
scroll to position [194, 438]
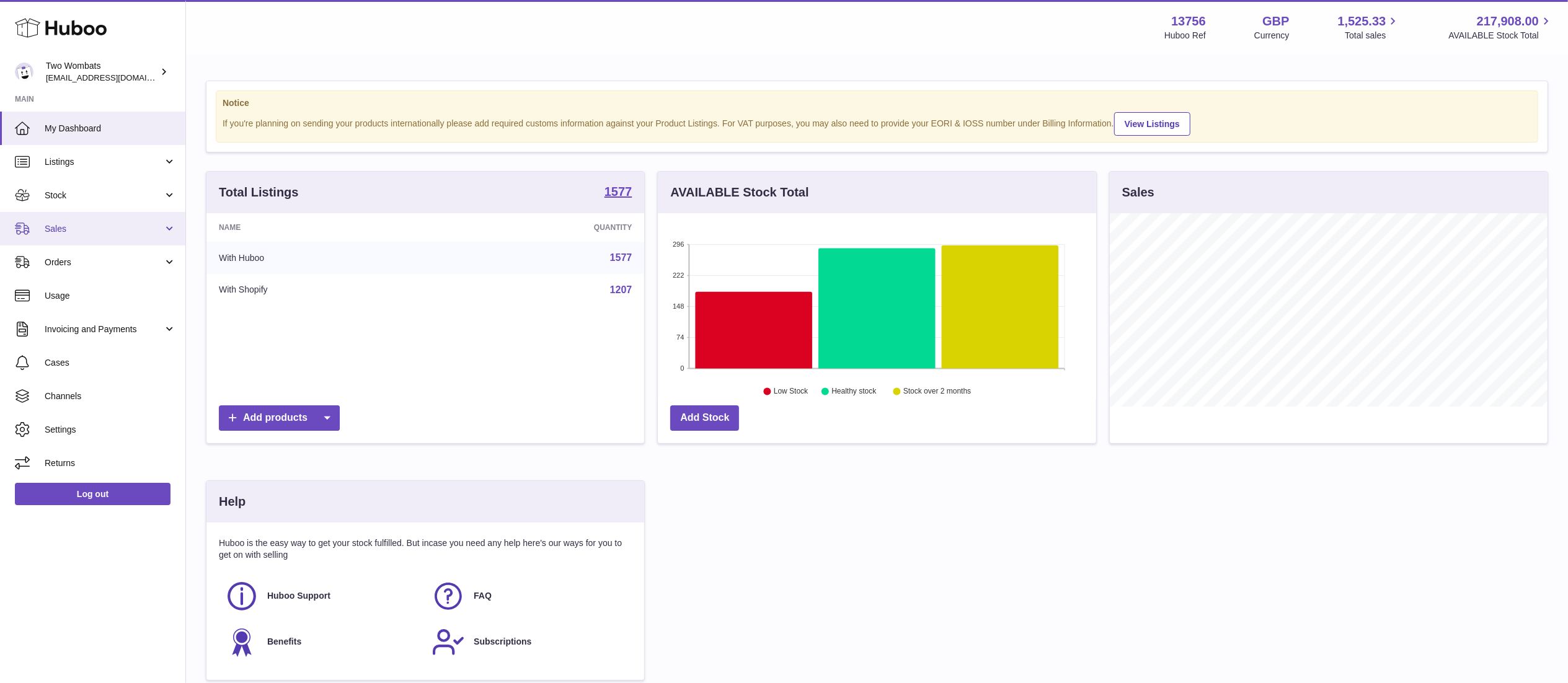
click at [118, 225] on span "Sales" at bounding box center [104, 229] width 119 height 12
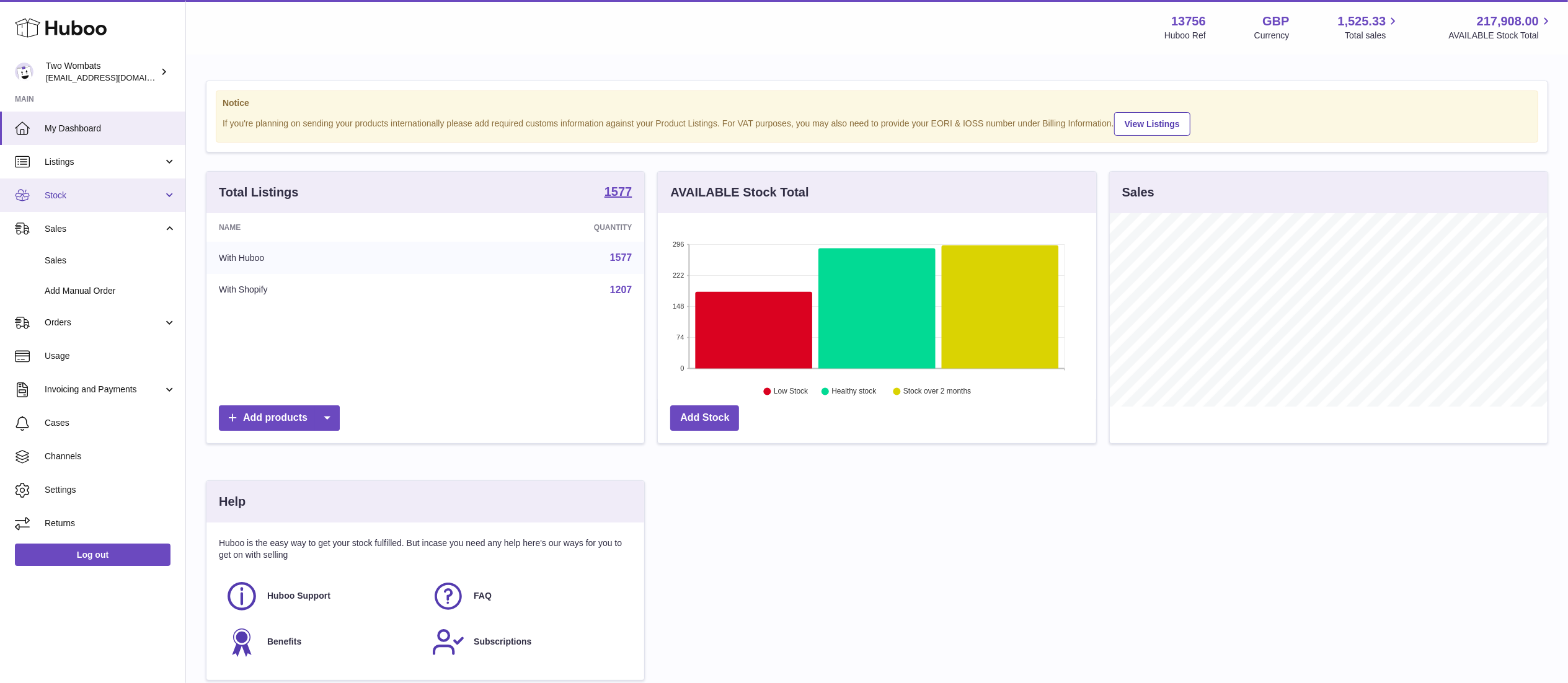
click at [120, 190] on span "Stock" at bounding box center [104, 195] width 119 height 12
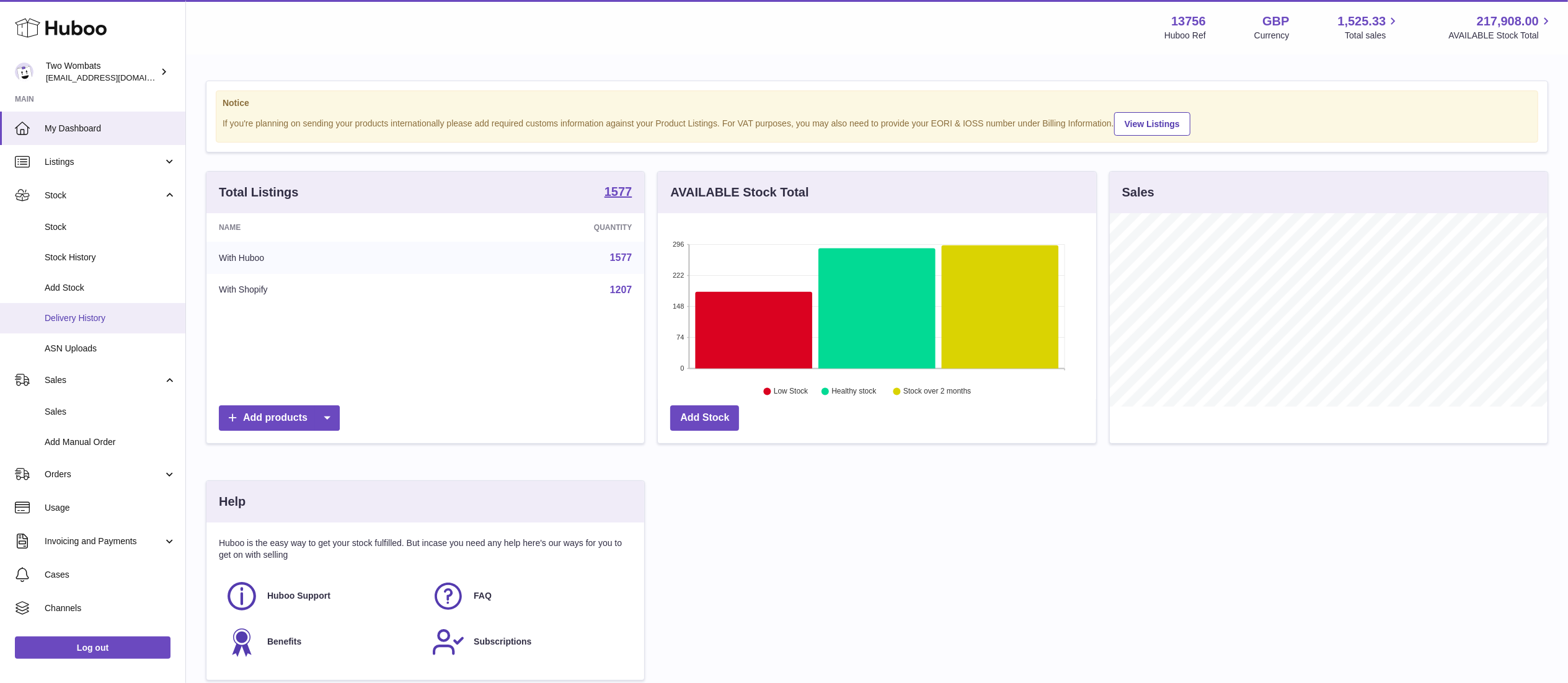
click at [122, 319] on span "Delivery History" at bounding box center [109, 318] width 131 height 12
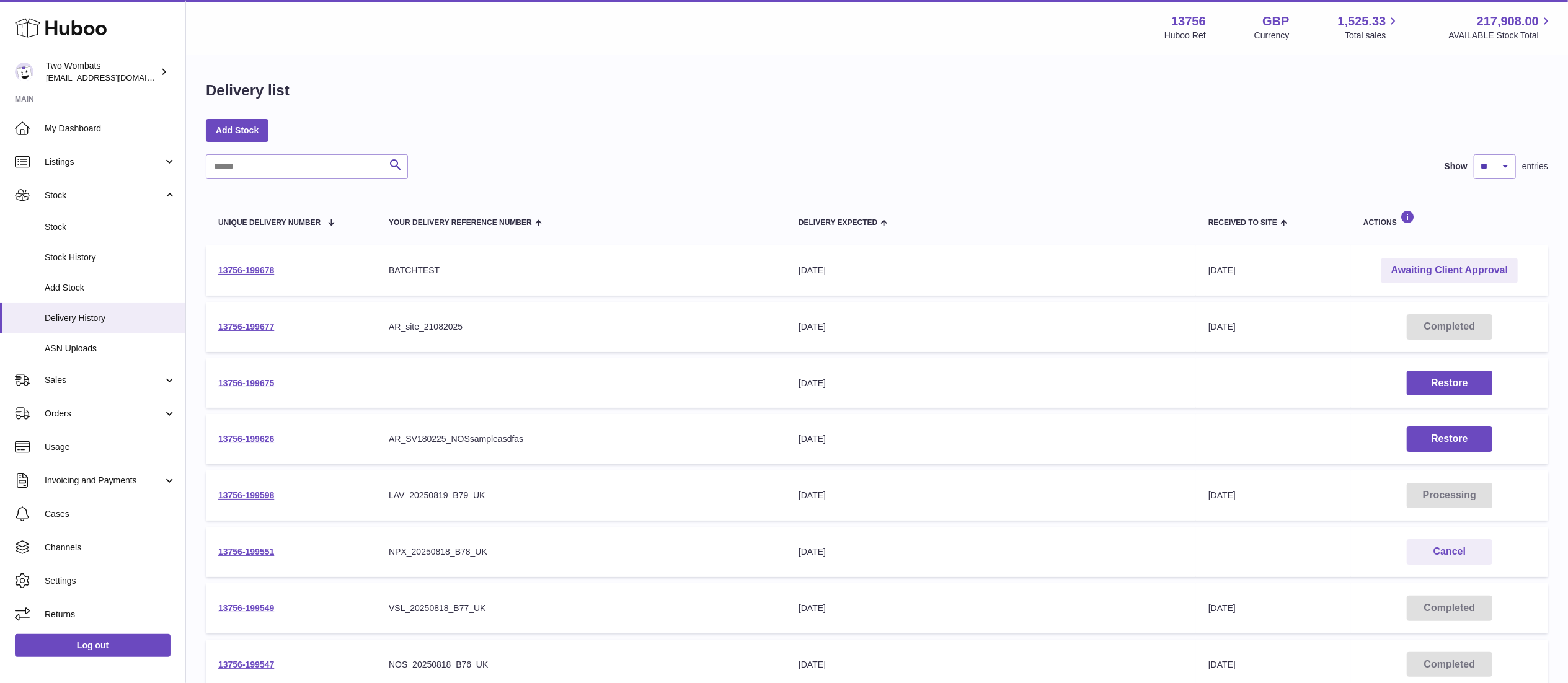
click at [249, 261] on td "13756-199678" at bounding box center [291, 271] width 170 height 50
click at [243, 267] on link "13756-199678" at bounding box center [246, 271] width 56 height 10
drag, startPoint x: 1456, startPoint y: 276, endPoint x: 1449, endPoint y: 275, distance: 7.1
click at [1456, 276] on link "Awaiting Client Approval" at bounding box center [1449, 271] width 136 height 25
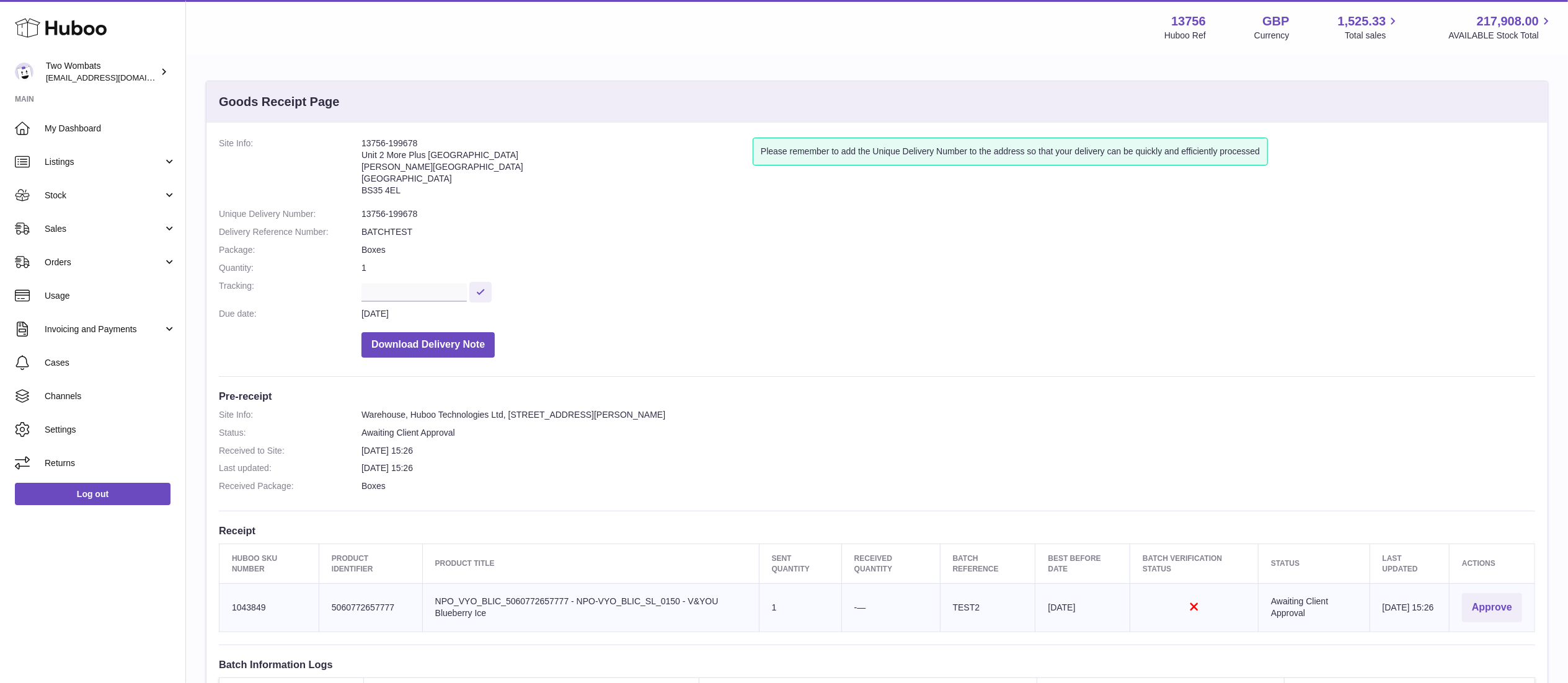
scroll to position [289, 0]
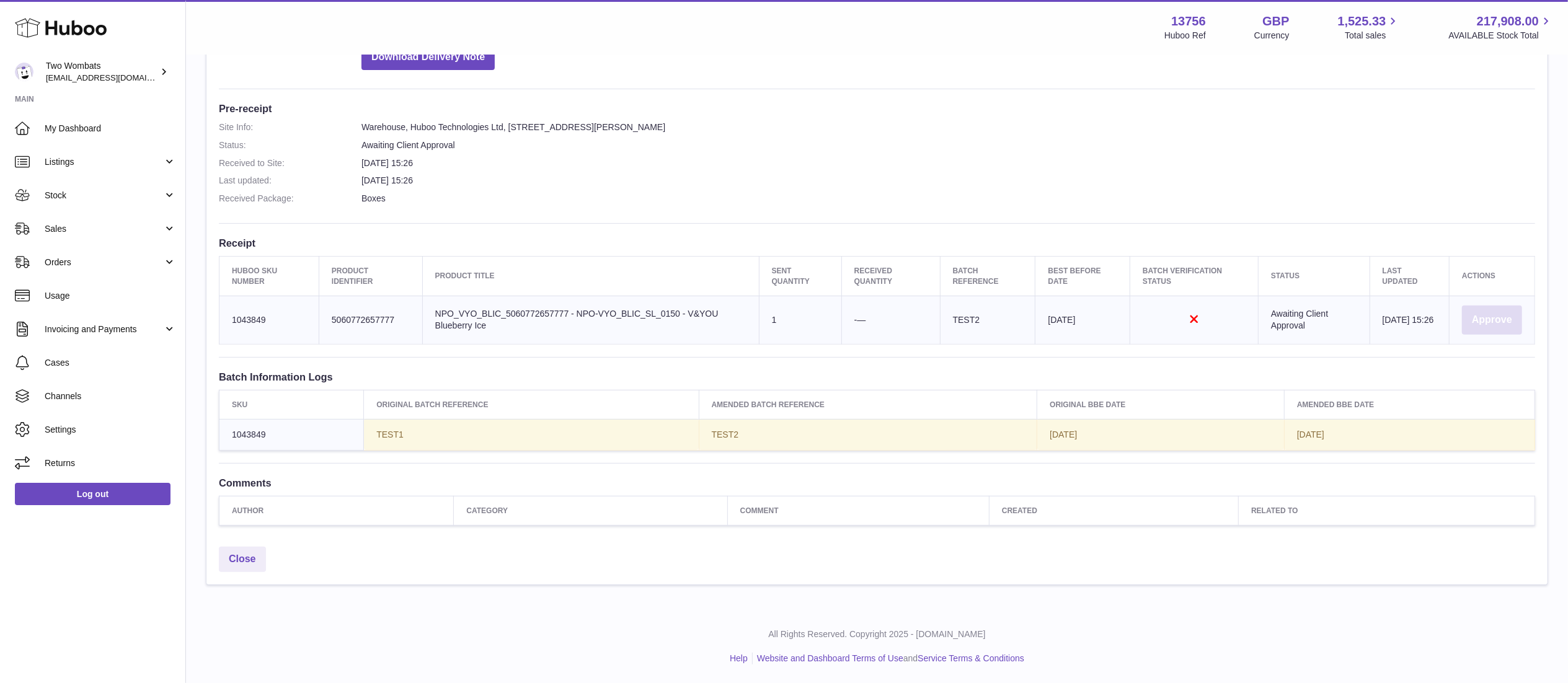
click at [1499, 315] on button "Approve" at bounding box center [1493, 320] width 60 height 29
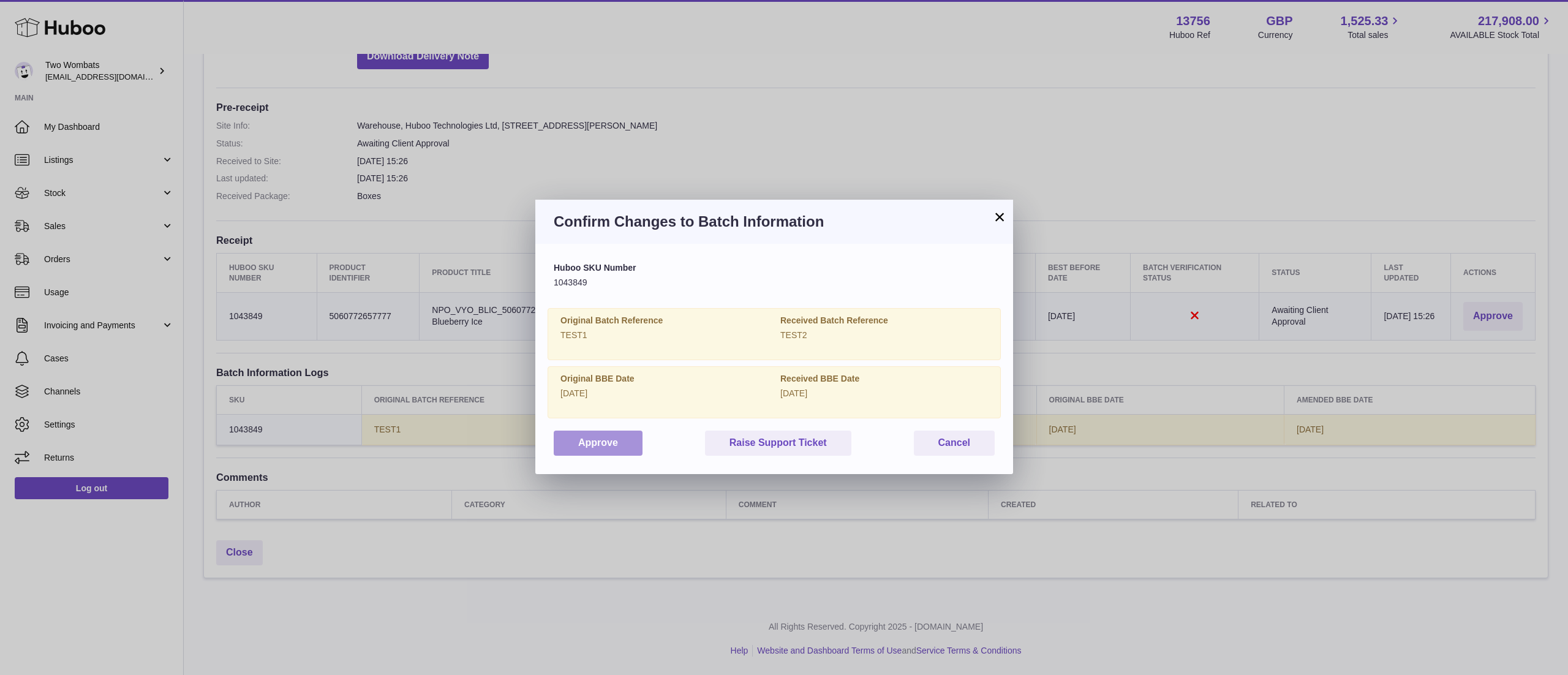
click at [620, 443] on button "Approve" at bounding box center [598, 443] width 89 height 25
click at [1005, 212] on button "×" at bounding box center [1000, 217] width 15 height 15
